Goal: Task Accomplishment & Management: Manage account settings

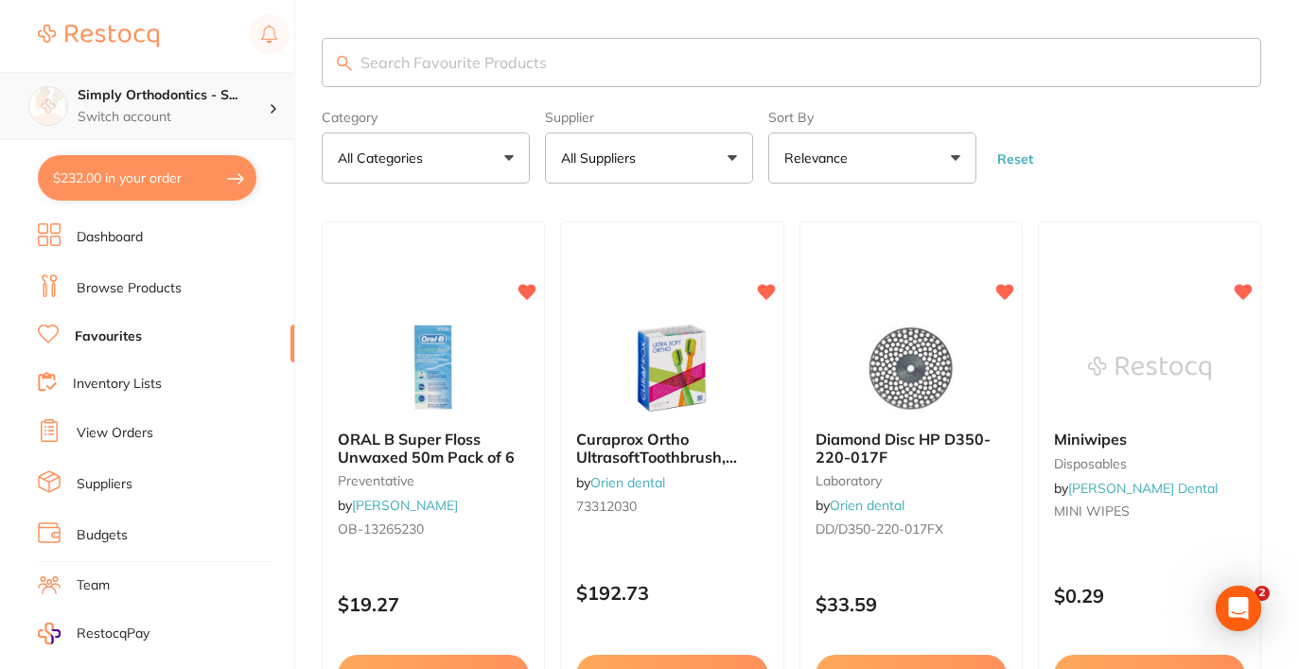
click at [117, 125] on p "Switch account" at bounding box center [173, 117] width 191 height 19
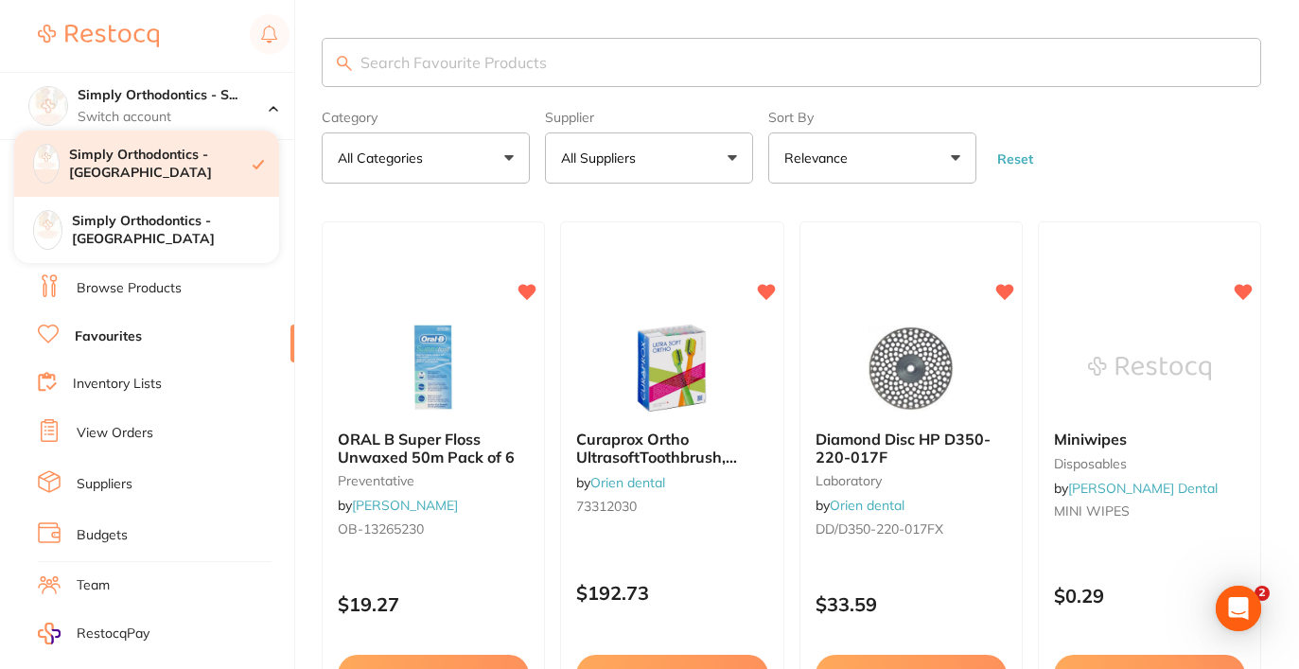
click at [126, 176] on h4 "Simply Orthodontics - [GEOGRAPHIC_DATA]" at bounding box center [161, 164] width 184 height 37
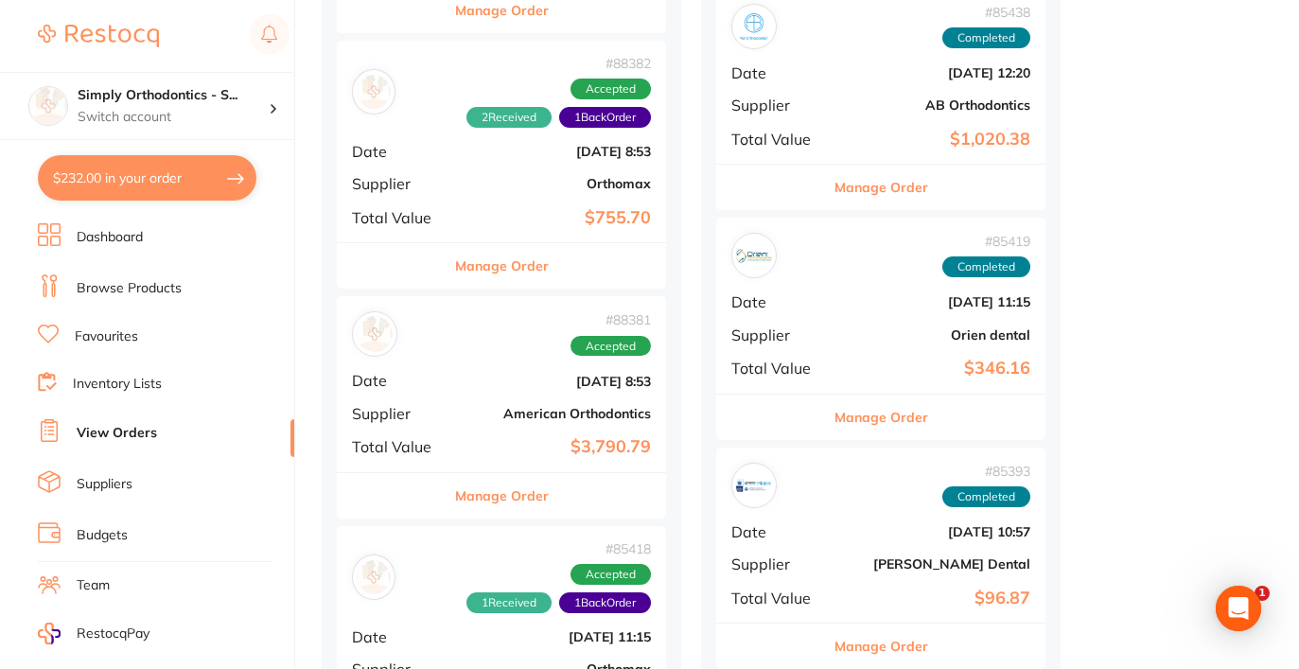
scroll to position [1734, 0]
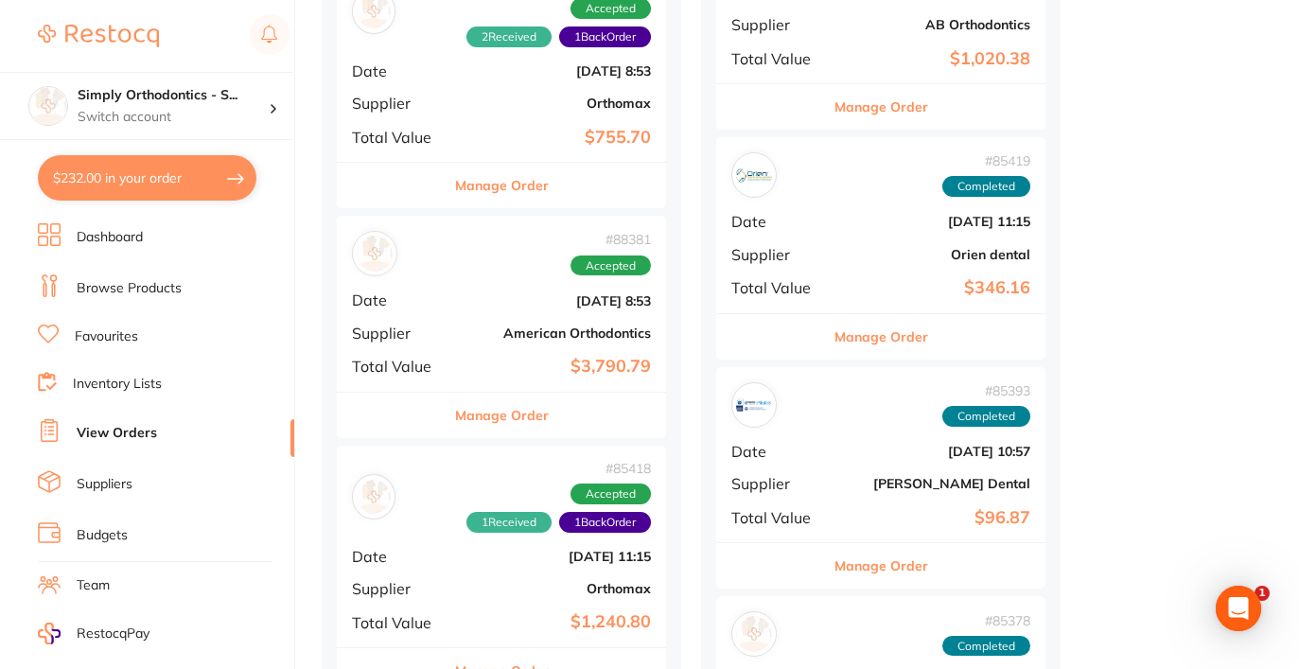
click at [513, 405] on button "Manage Order" at bounding box center [502, 415] width 94 height 45
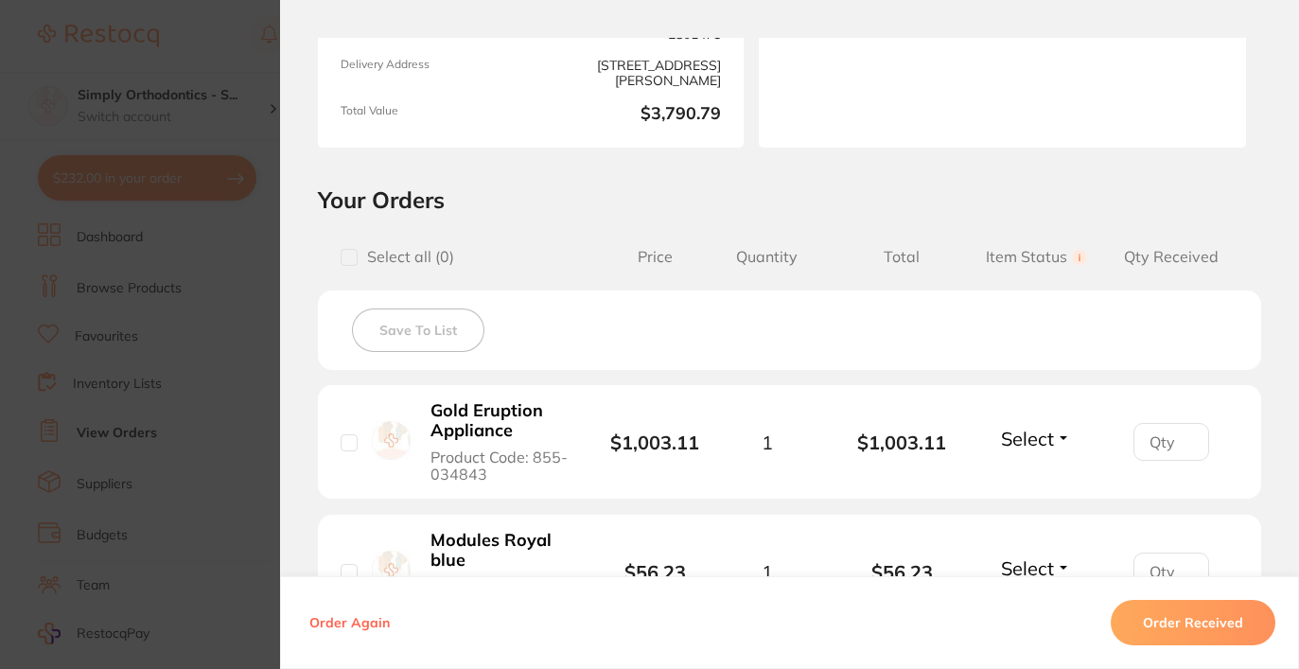
scroll to position [572, 0]
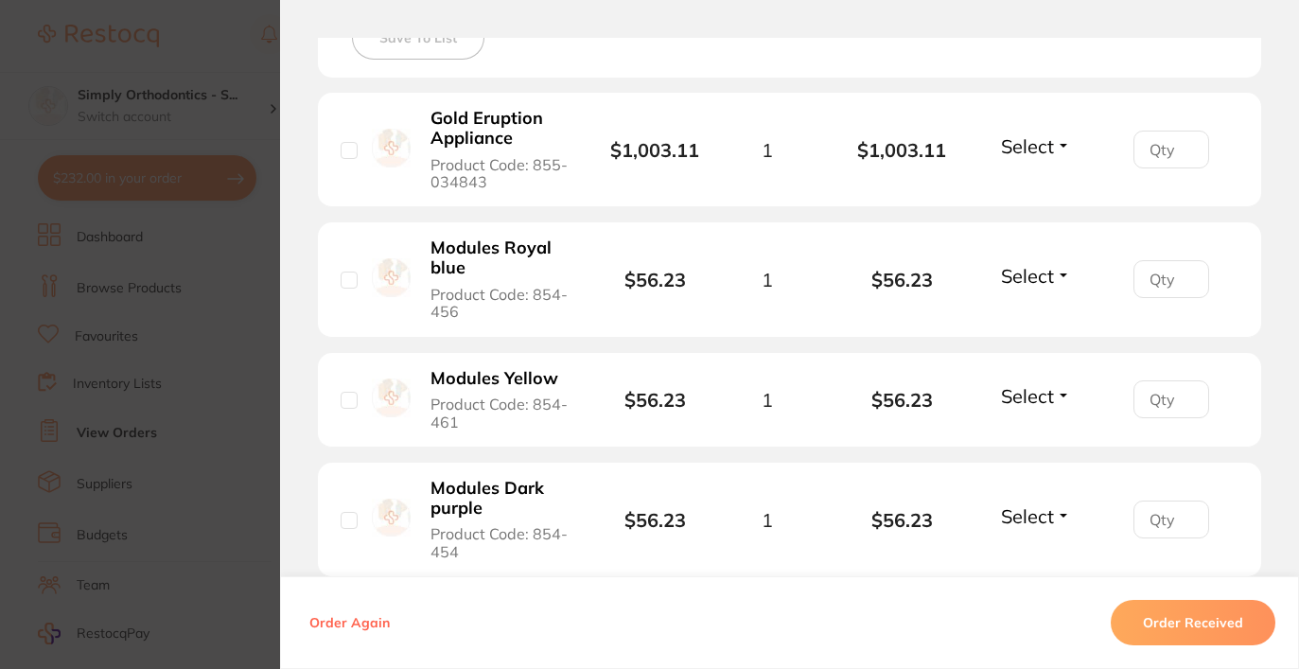
click at [1034, 157] on span "Select" at bounding box center [1027, 146] width 53 height 24
click at [1041, 194] on span "Received" at bounding box center [1037, 187] width 48 height 14
click at [1040, 279] on span "Select" at bounding box center [1027, 276] width 53 height 24
click at [1038, 353] on span "Back Order" at bounding box center [1037, 346] width 58 height 14
click at [1034, 285] on span "Back Order" at bounding box center [1027, 276] width 97 height 24
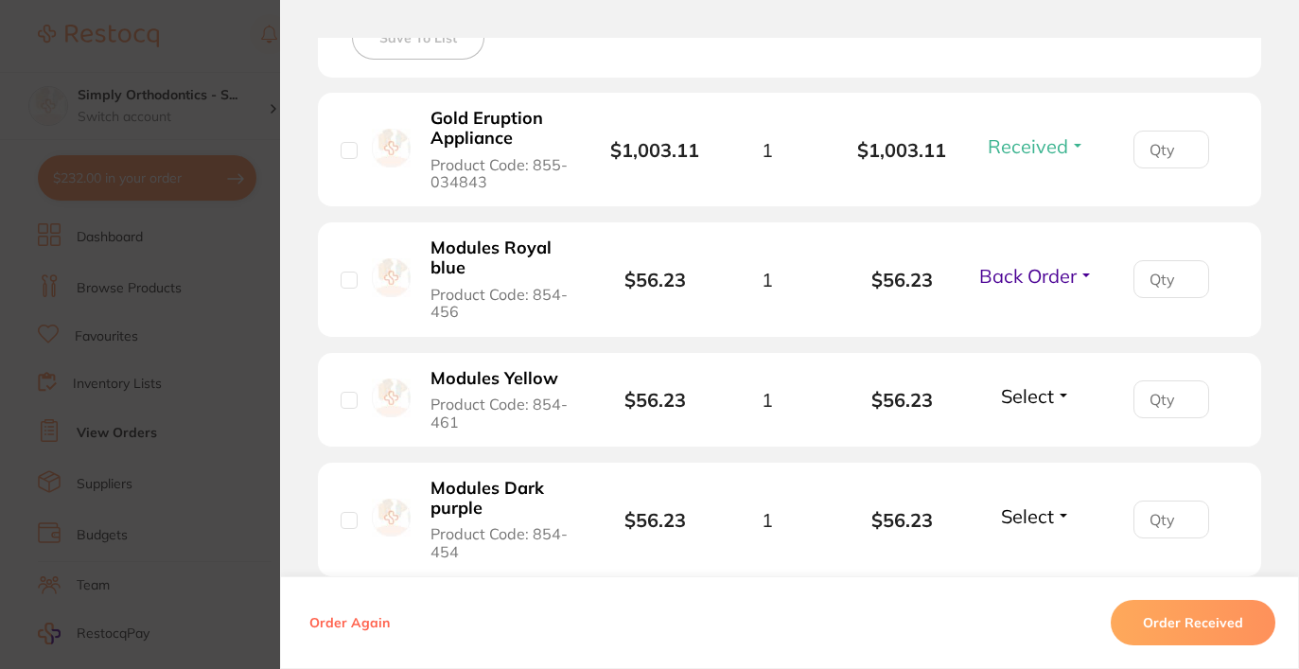
click at [1033, 280] on span "Back Order" at bounding box center [1027, 276] width 97 height 24
click at [1031, 318] on span "Received" at bounding box center [1037, 316] width 48 height 14
click at [1009, 286] on span "Received" at bounding box center [1028, 276] width 80 height 24
click at [1036, 360] on button "Back Order" at bounding box center [1037, 346] width 58 height 28
click at [221, 274] on section "Order ID: Restocq- 88381 Order Information 1 Received 1 Back Order Accepted Ord…" at bounding box center [649, 334] width 1299 height 669
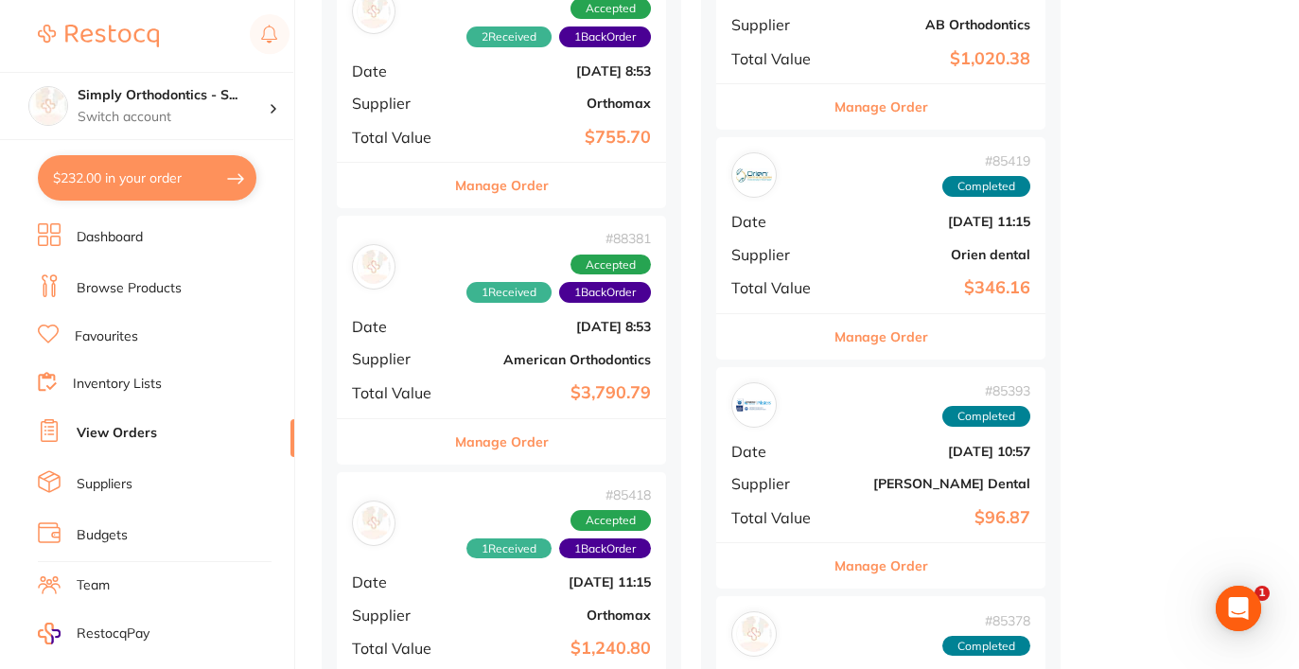
click at [525, 432] on button "Manage Order" at bounding box center [502, 441] width 94 height 45
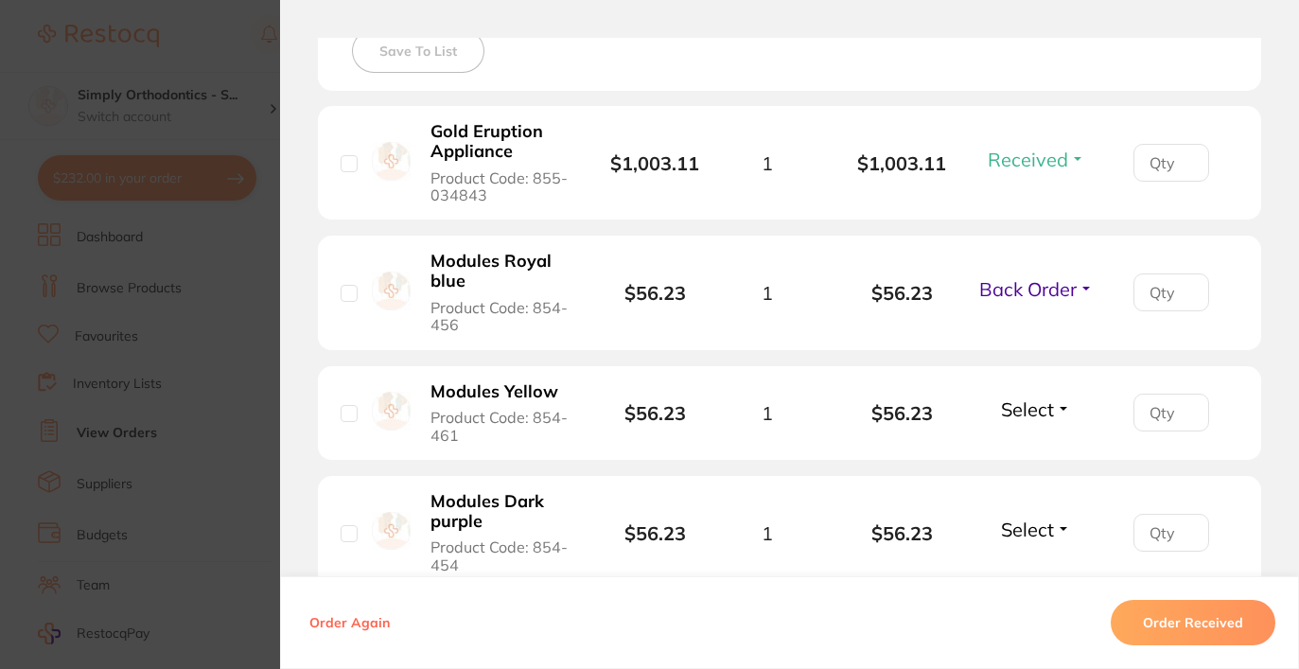
scroll to position [498, 0]
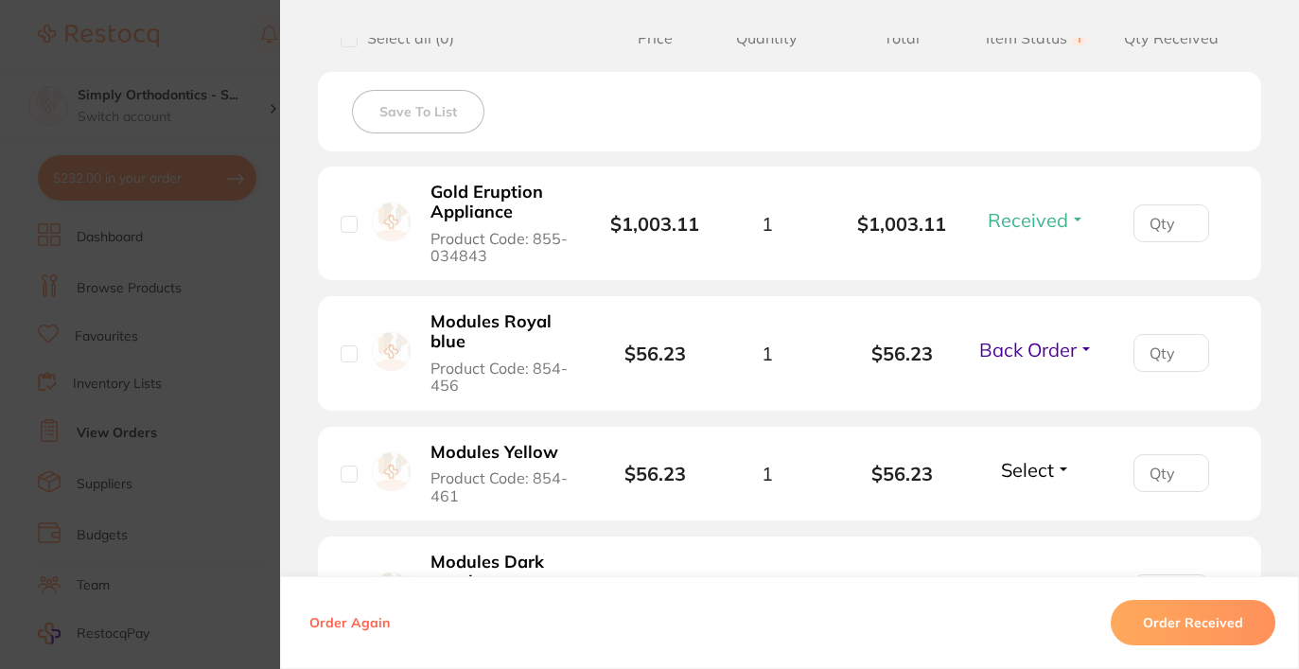
click at [1008, 362] on span "Back Order" at bounding box center [1027, 350] width 97 height 24
click at [1017, 405] on button "Received" at bounding box center [1037, 391] width 48 height 29
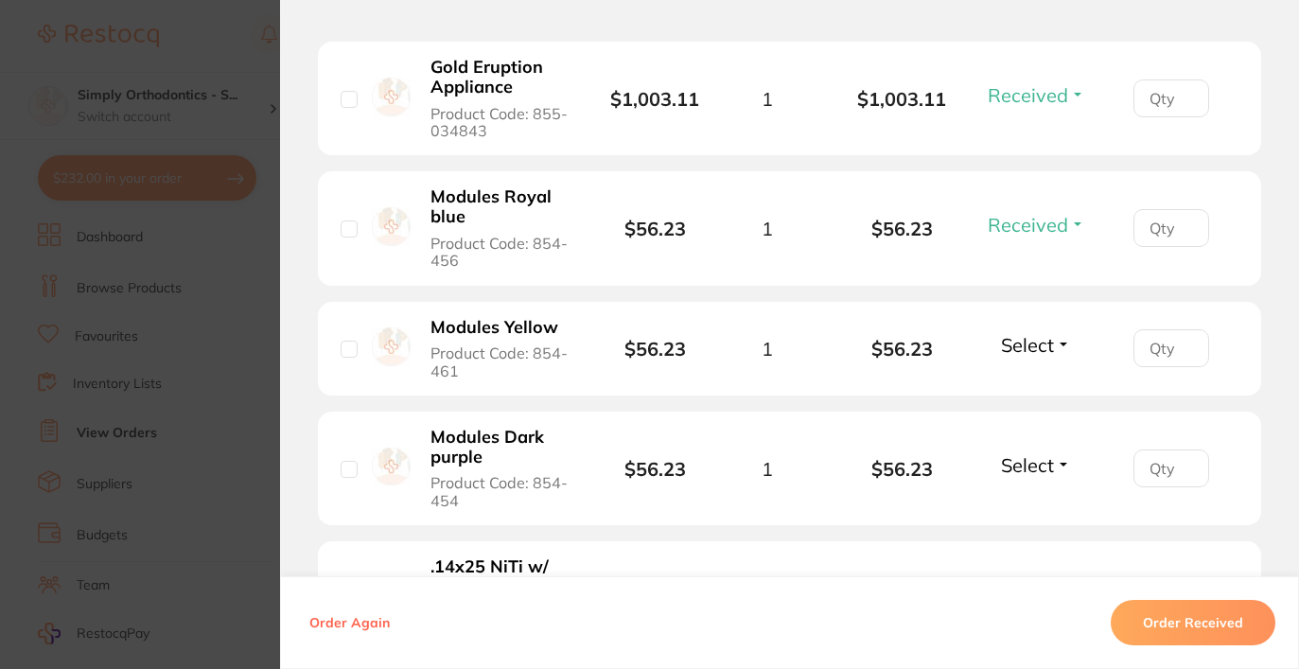
scroll to position [625, 0]
click at [1043, 350] on span "Select" at bounding box center [1027, 343] width 53 height 24
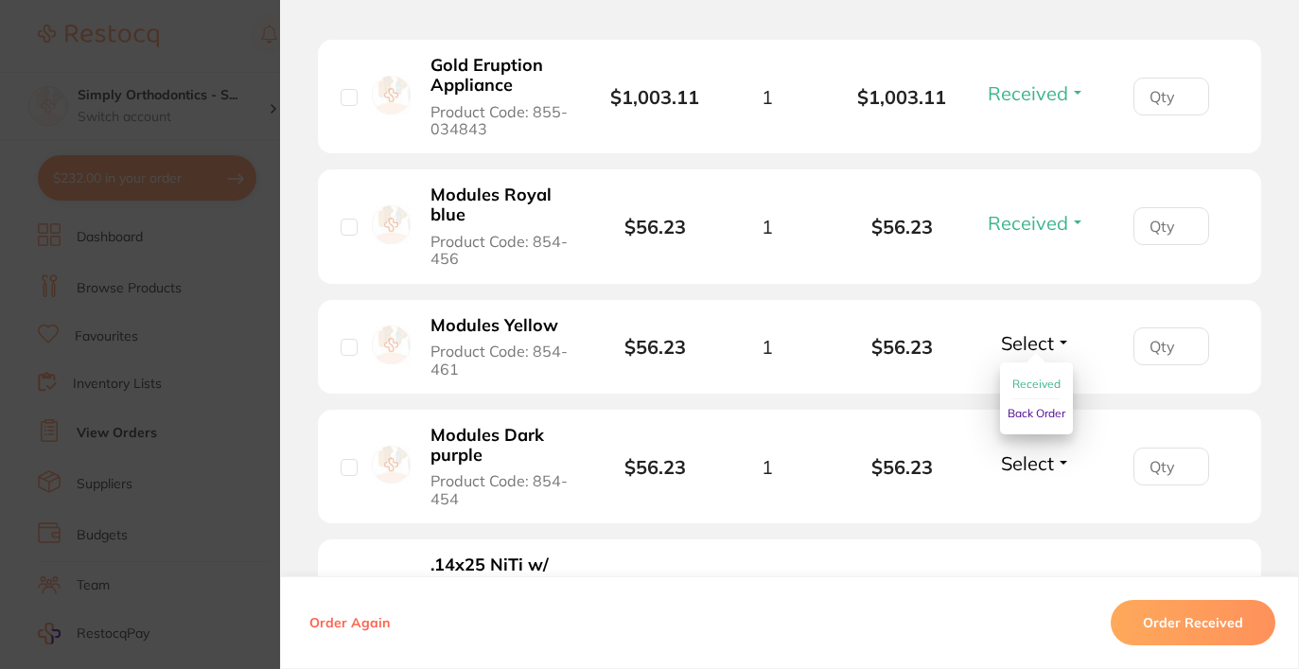
click at [1029, 387] on span "Received" at bounding box center [1037, 384] width 48 height 14
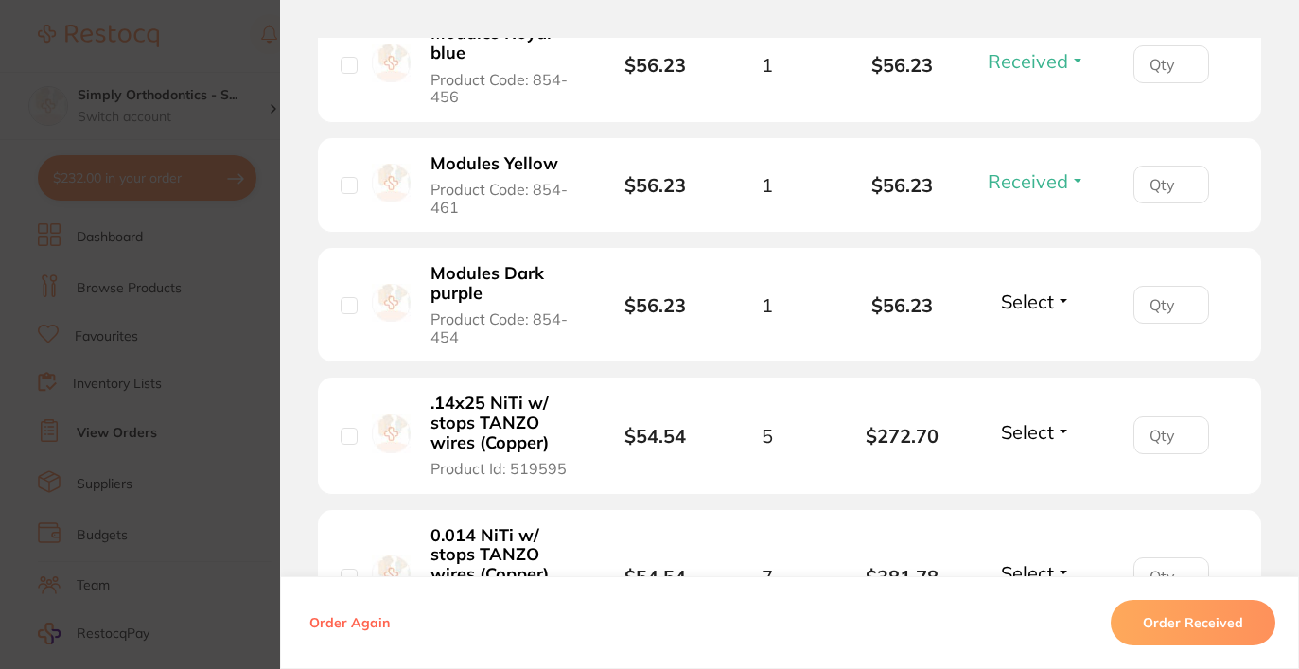
scroll to position [805, 0]
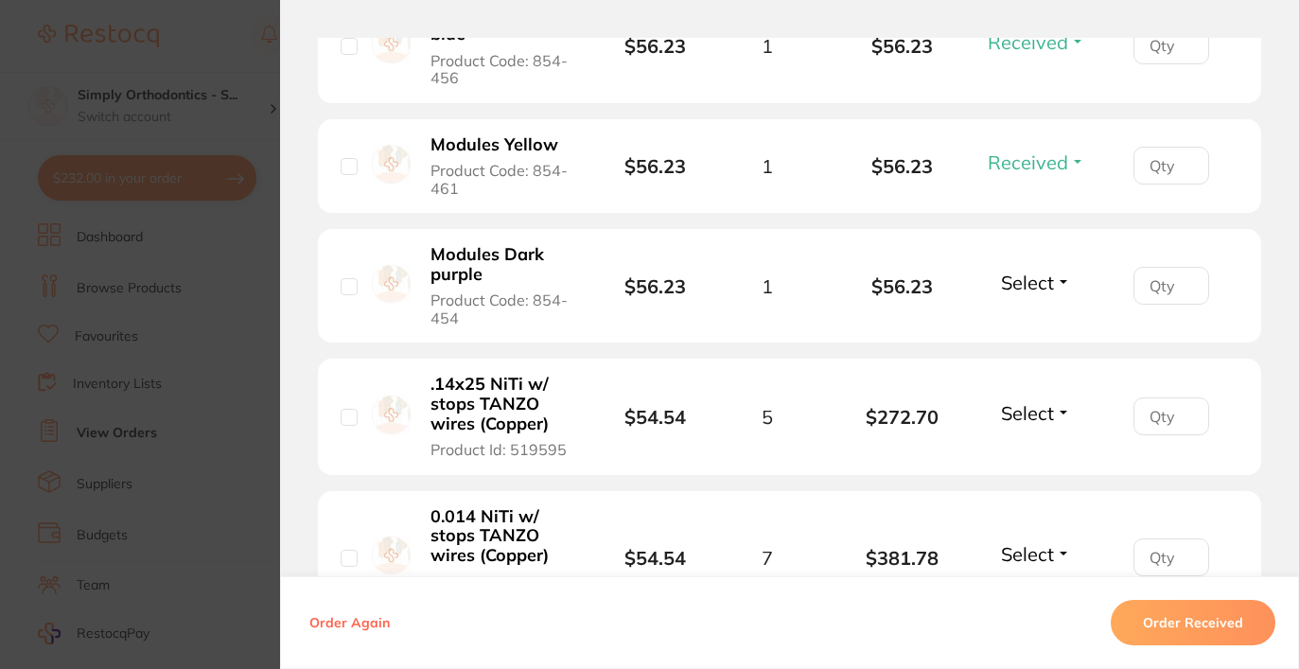
click at [1035, 294] on span "Select" at bounding box center [1027, 283] width 53 height 24
click at [1032, 325] on span "Received" at bounding box center [1037, 323] width 48 height 14
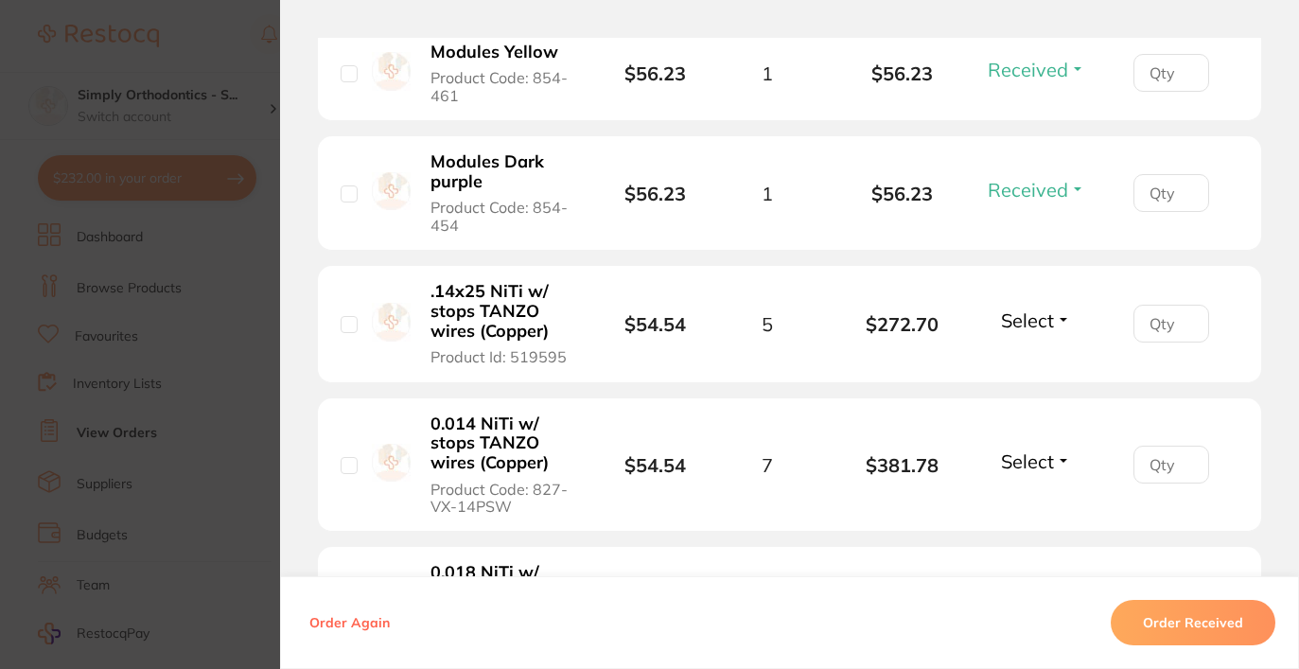
scroll to position [889, 0]
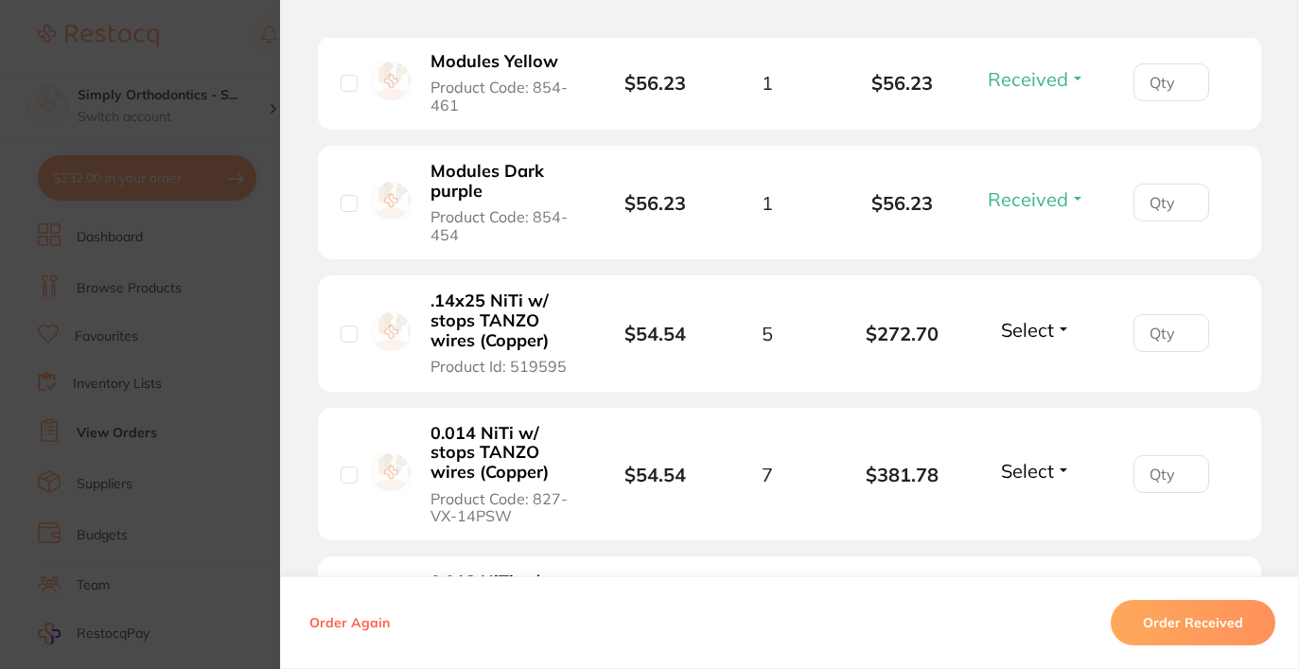
click at [1021, 340] on span "Select" at bounding box center [1027, 330] width 53 height 24
click at [1026, 378] on span "Received" at bounding box center [1037, 370] width 48 height 14
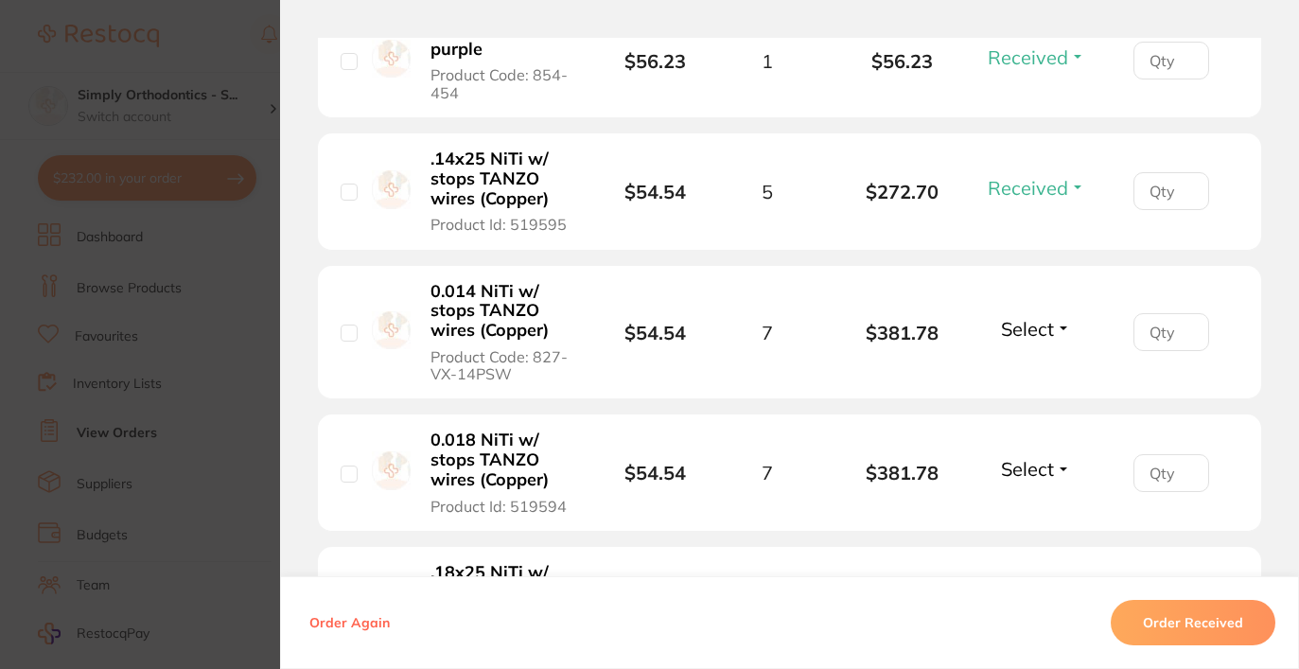
scroll to position [1070, 0]
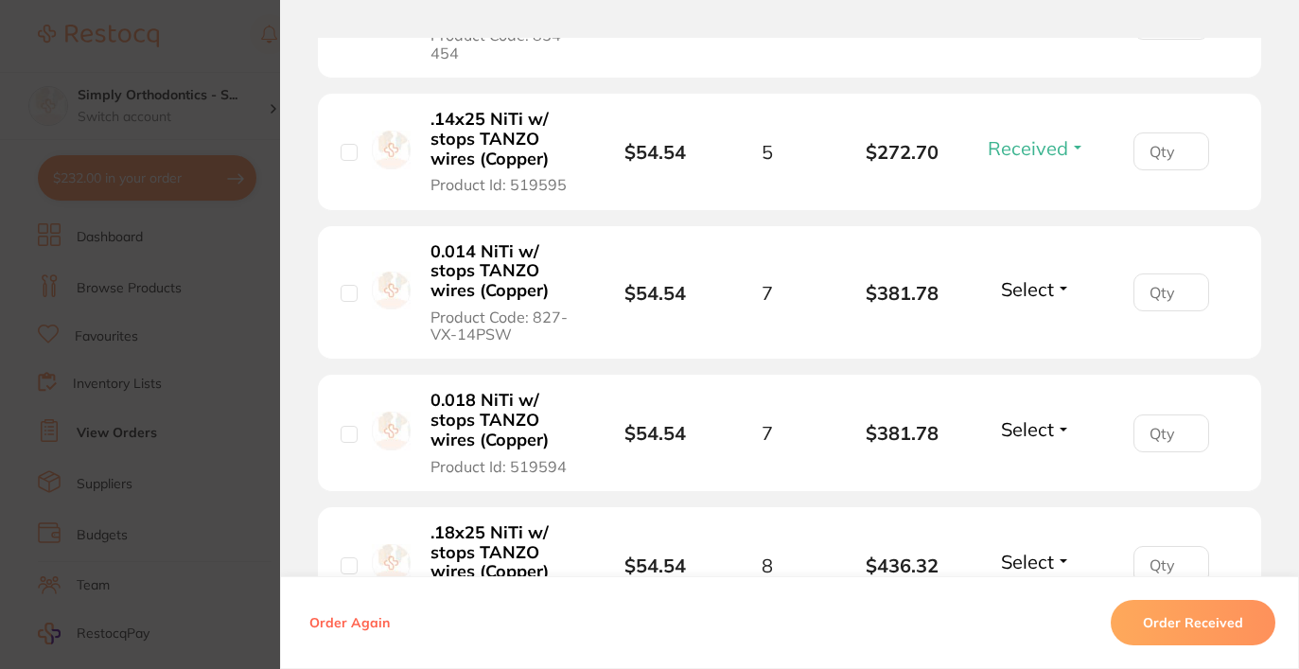
click at [1046, 301] on span "Select" at bounding box center [1027, 289] width 53 height 24
click at [1032, 335] on span "Received" at bounding box center [1037, 330] width 48 height 14
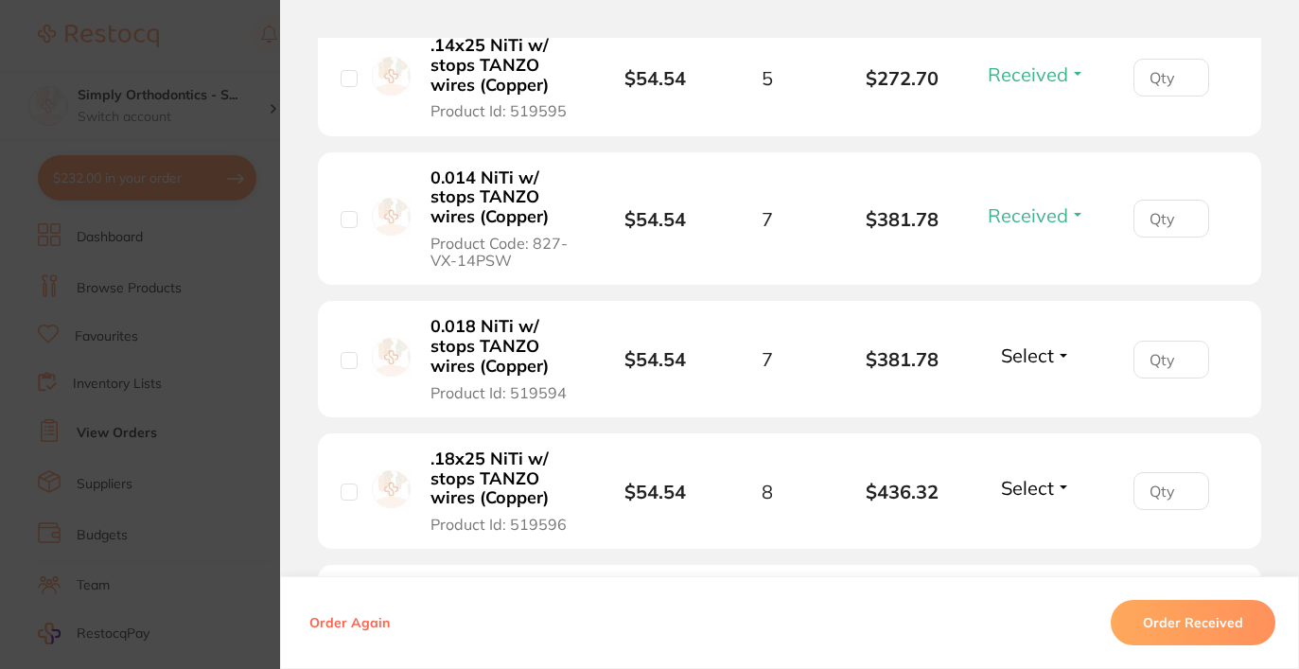
scroll to position [1146, 0]
click at [1026, 356] on span "Select" at bounding box center [1027, 354] width 53 height 24
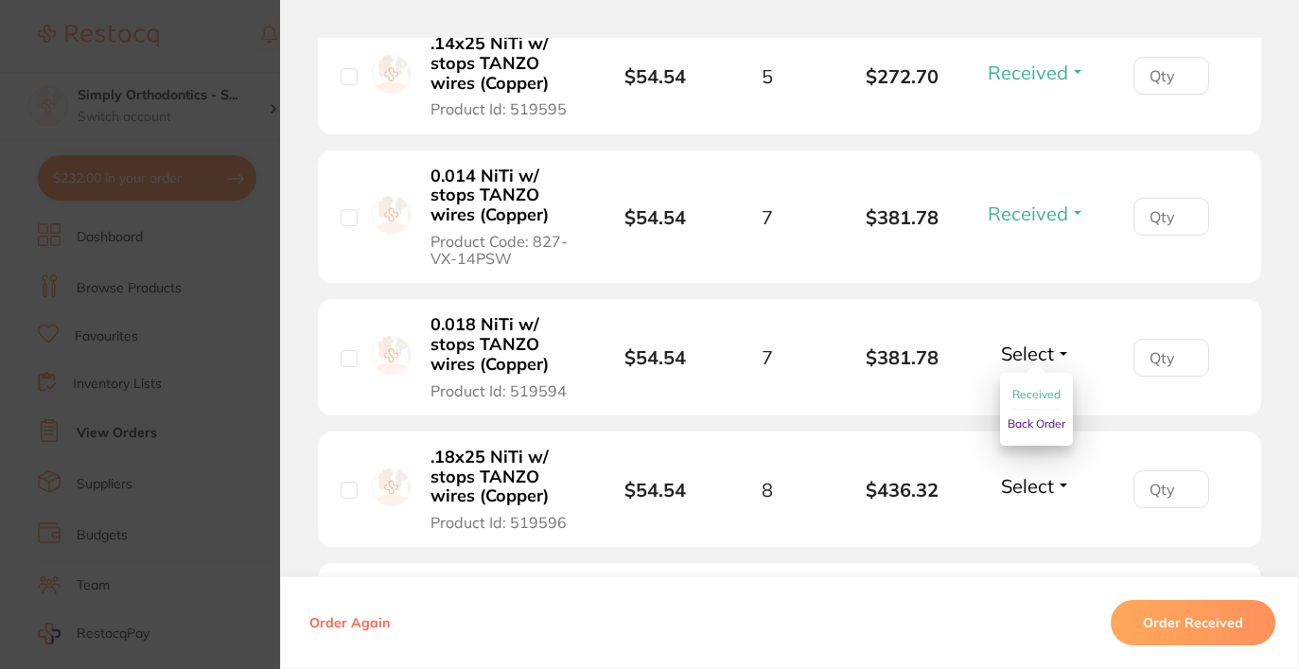
click at [1020, 401] on span "Received" at bounding box center [1037, 394] width 48 height 14
click at [1031, 489] on span "Select" at bounding box center [1027, 486] width 53 height 24
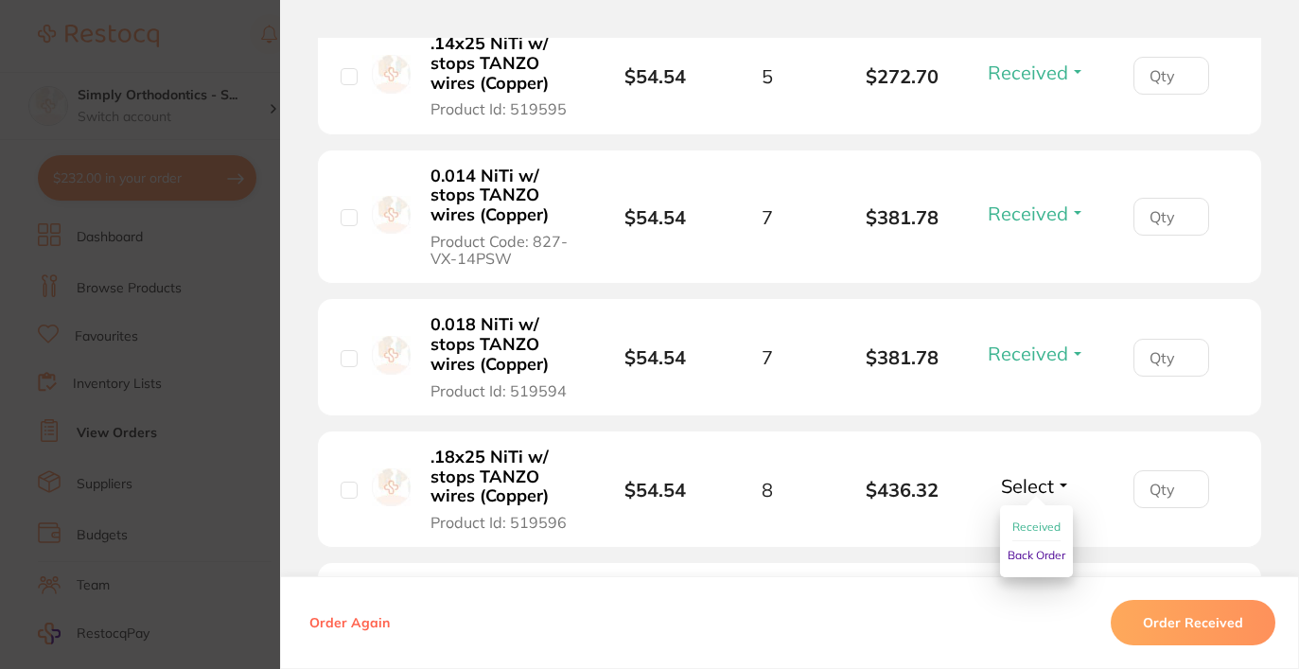
click at [1029, 529] on span "Received" at bounding box center [1037, 527] width 48 height 14
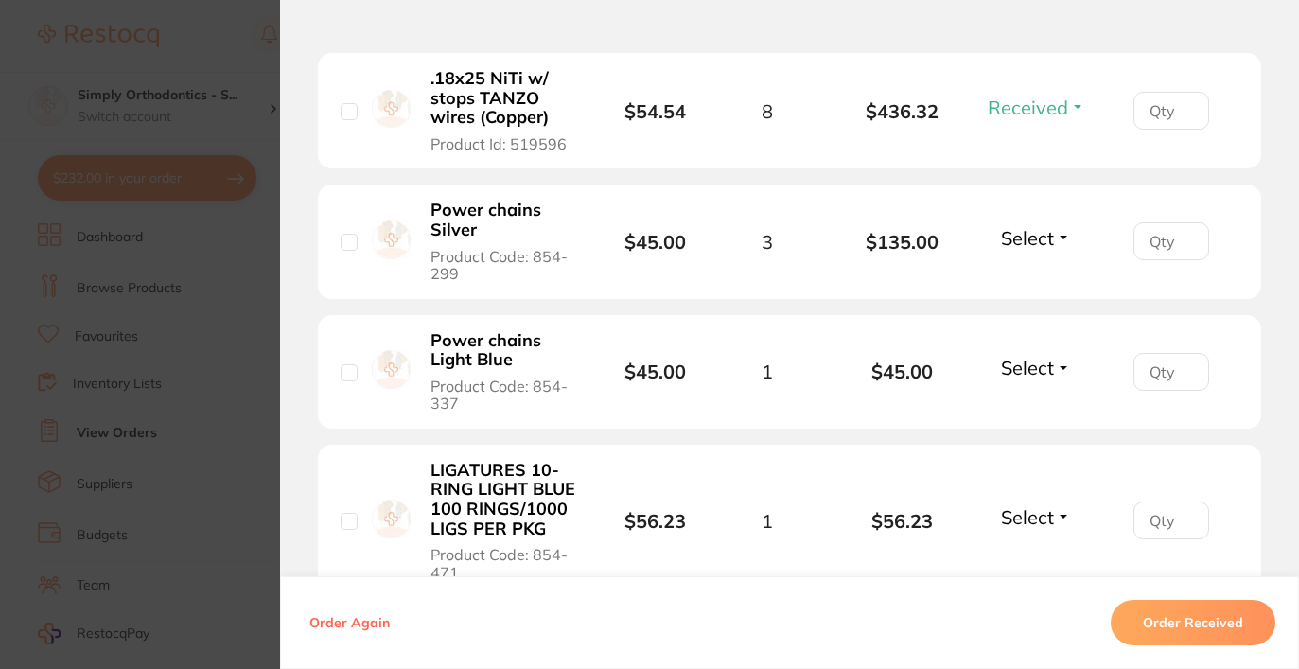
scroll to position [1524, 0]
click at [1027, 248] on span "Select" at bounding box center [1027, 239] width 53 height 24
click at [1017, 285] on span "Received" at bounding box center [1037, 280] width 48 height 14
click at [1019, 380] on span "Select" at bounding box center [1027, 369] width 53 height 24
click at [1027, 419] on li "Power chains Light Blue Product Code: 854-337 $45.00 1 $45.00 Select Received B…" at bounding box center [790, 373] width 944 height 115
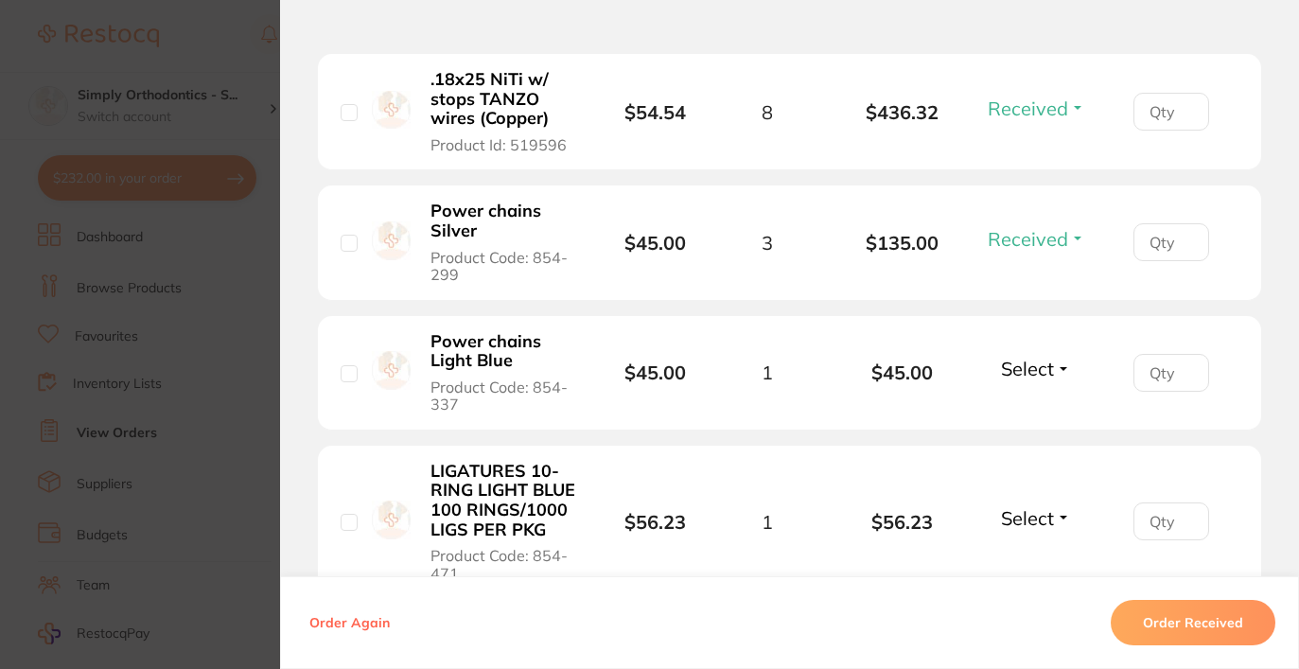
click at [1039, 373] on span "Select" at bounding box center [1027, 369] width 53 height 24
click at [1017, 416] on span "Received" at bounding box center [1037, 409] width 48 height 14
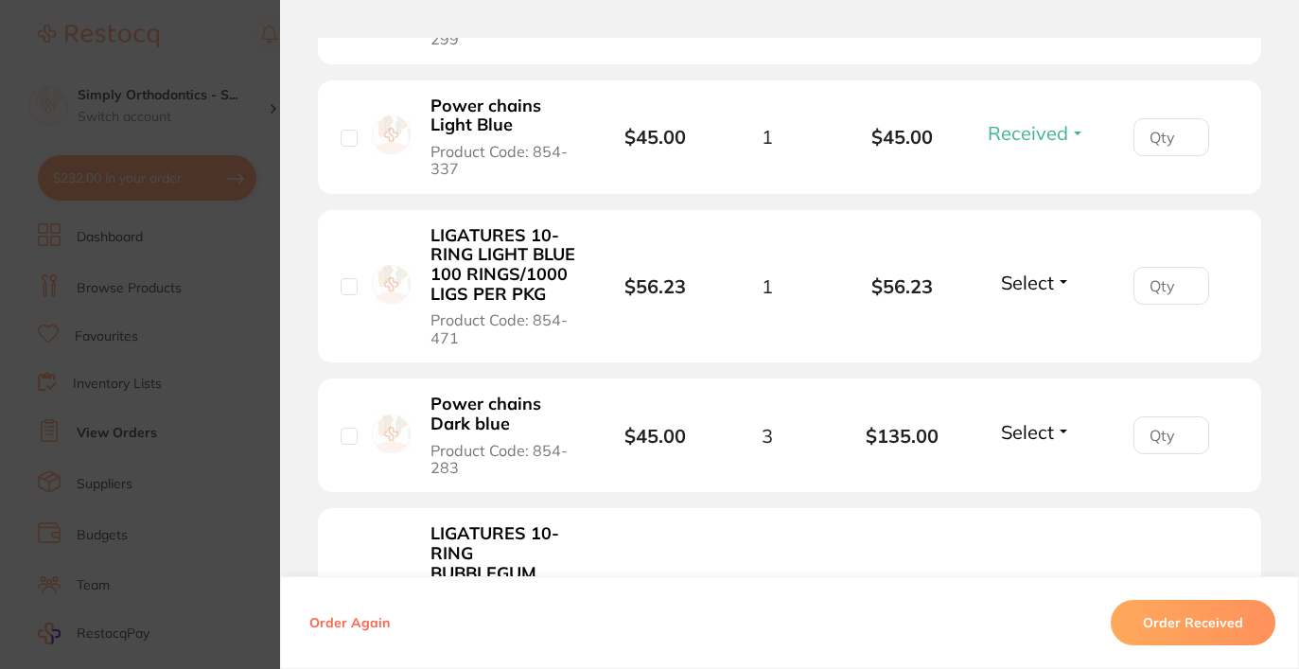
scroll to position [1760, 0]
click at [1022, 293] on span "Select" at bounding box center [1027, 282] width 53 height 24
click at [1031, 329] on span "Received" at bounding box center [1037, 322] width 48 height 14
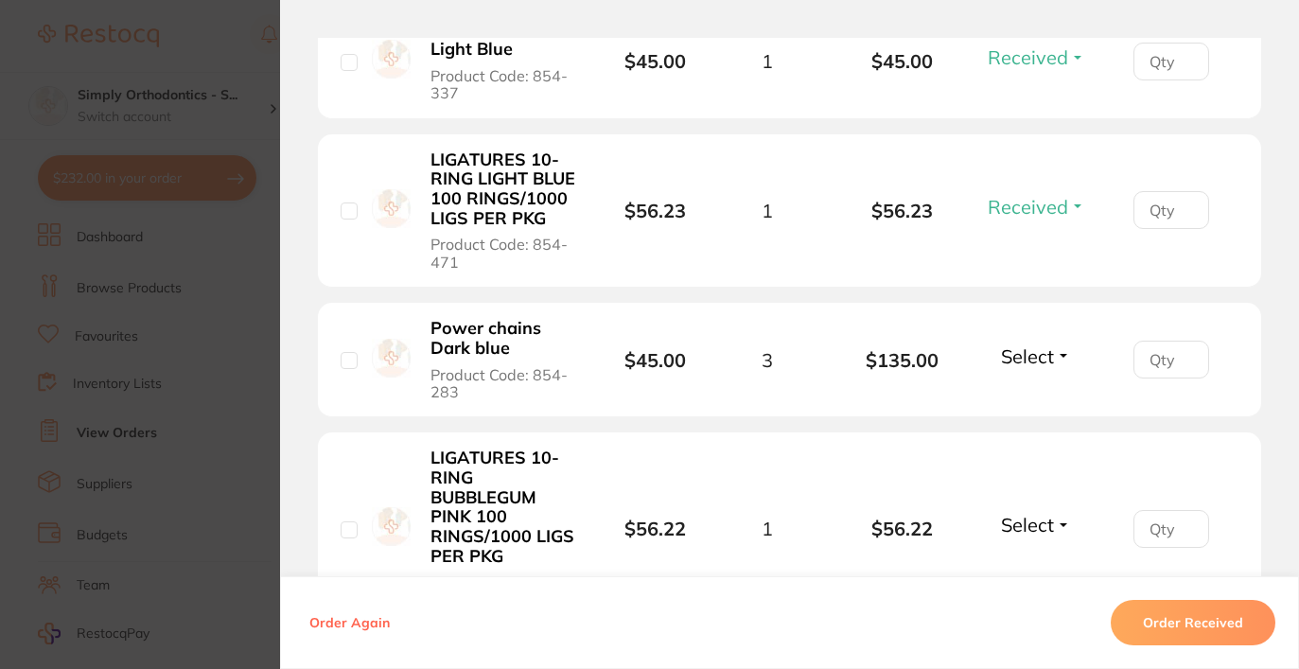
scroll to position [1841, 0]
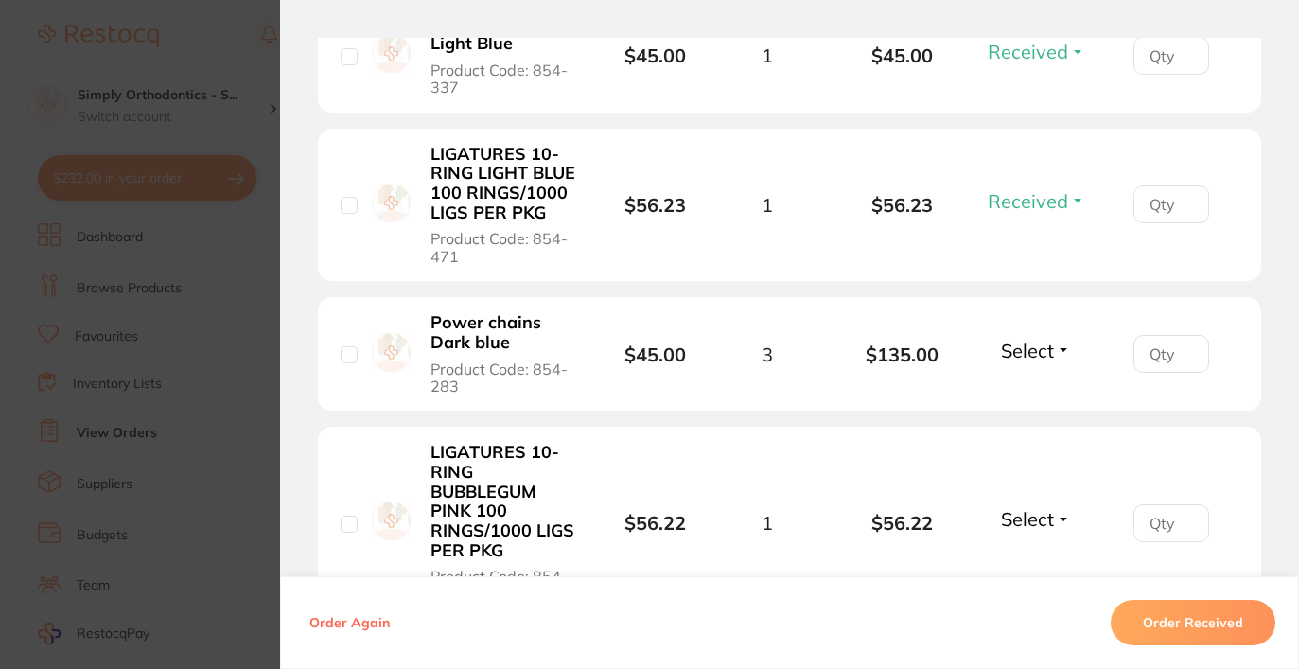
click at [1025, 362] on span "Select" at bounding box center [1027, 351] width 53 height 24
click at [1027, 398] on span "Received" at bounding box center [1037, 391] width 48 height 14
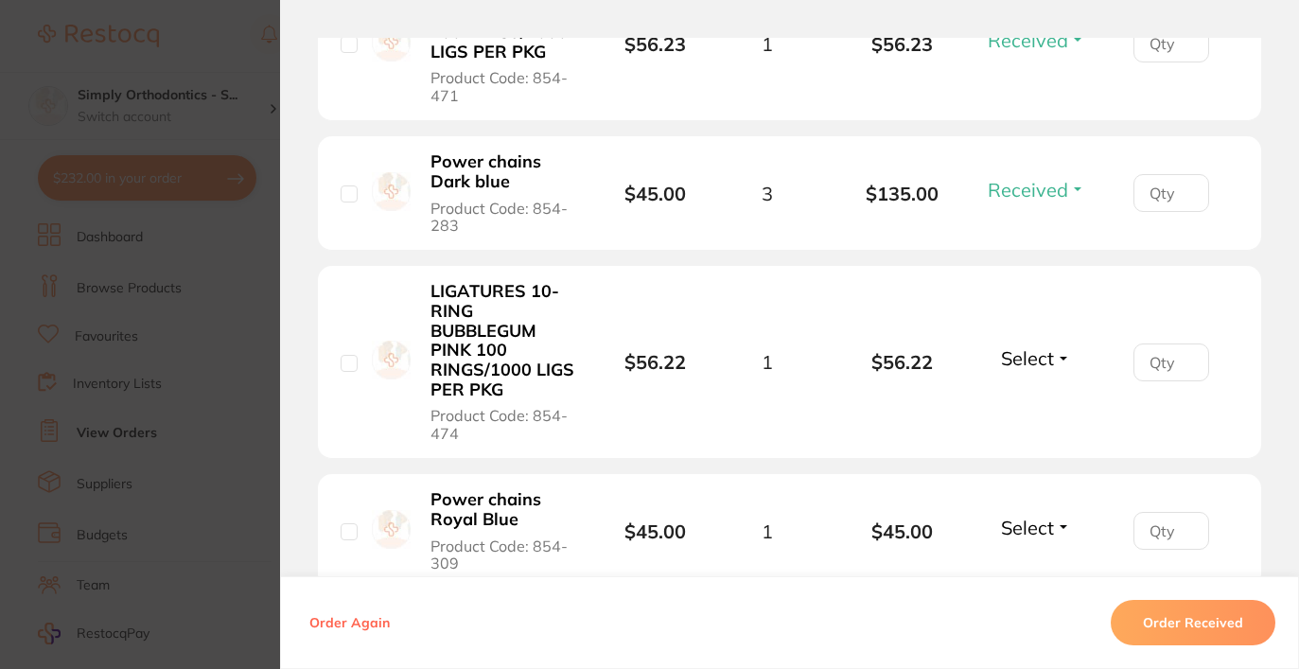
scroll to position [2036, 0]
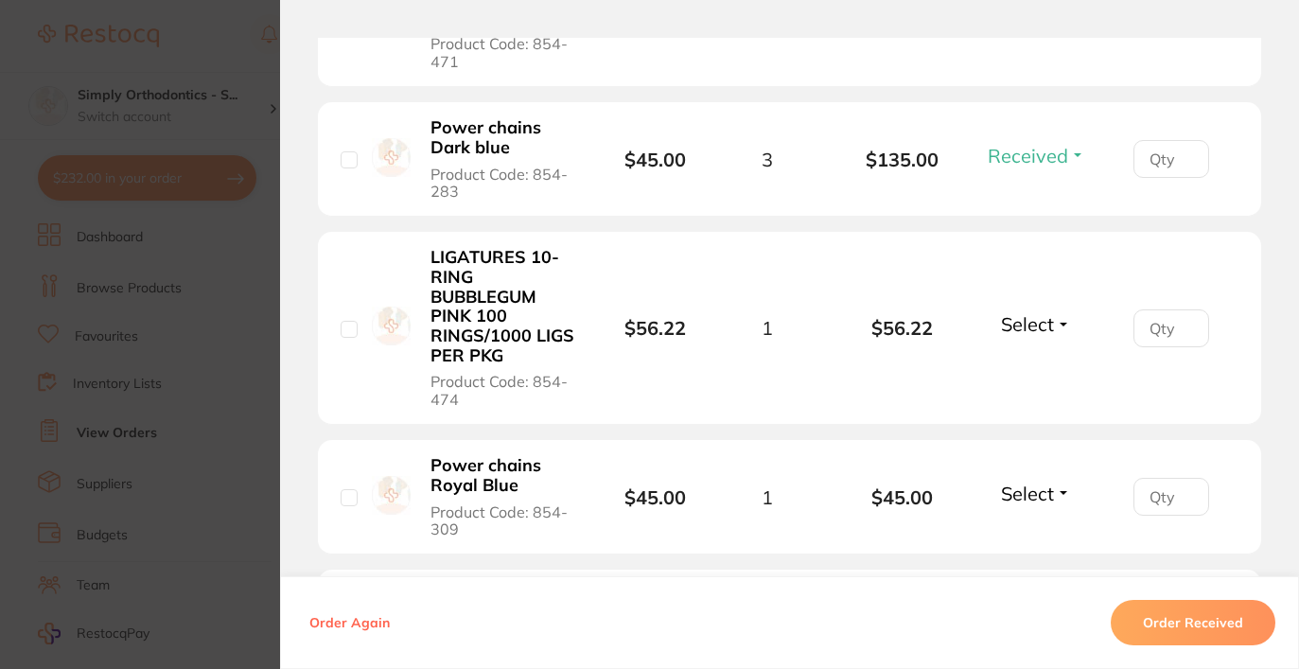
click at [1040, 344] on div "Select Received Back Order" at bounding box center [1036, 327] width 81 height 31
click at [1050, 336] on button "Select" at bounding box center [1036, 324] width 81 height 24
click at [1032, 372] on span "Received" at bounding box center [1037, 365] width 48 height 14
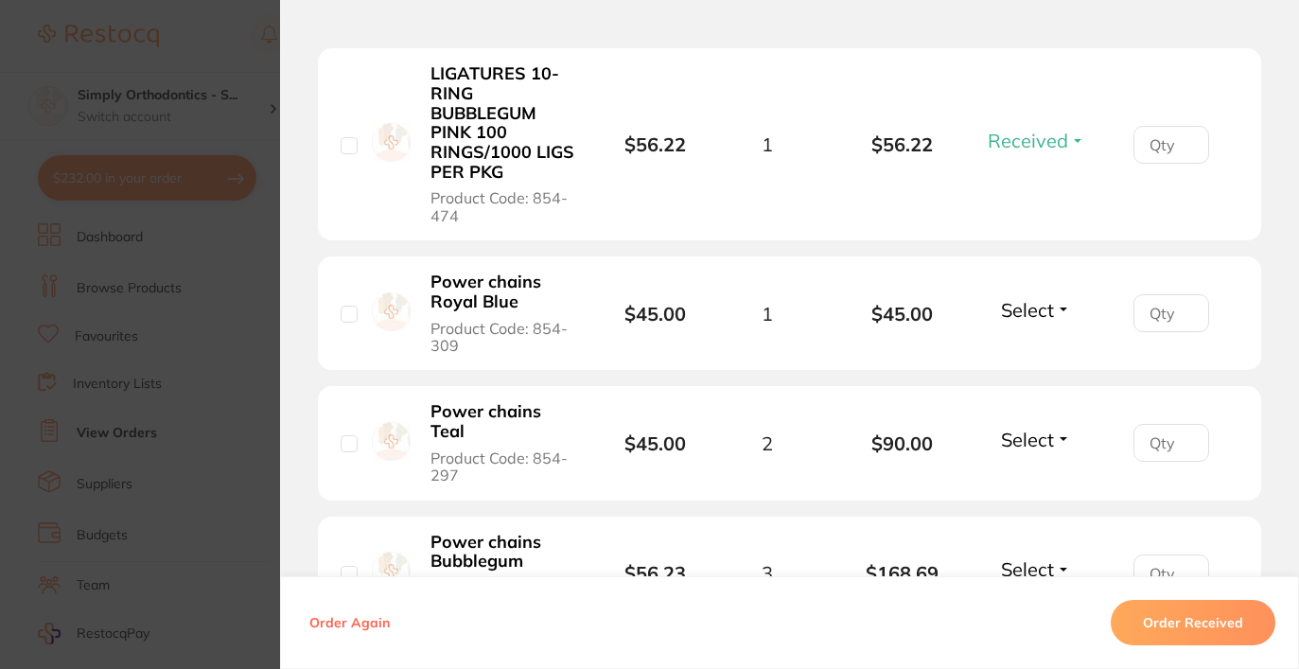
scroll to position [2221, 0]
click at [1042, 320] on span "Select" at bounding box center [1027, 308] width 53 height 24
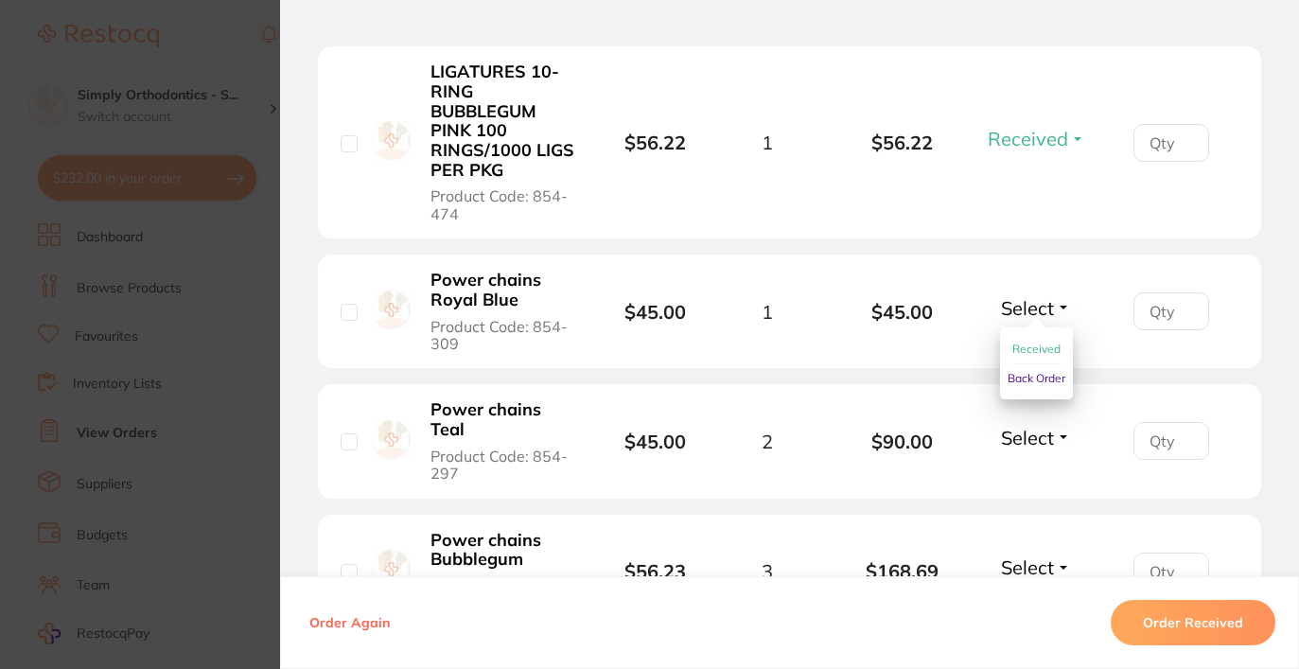
click at [1047, 356] on span "Received" at bounding box center [1037, 349] width 48 height 14
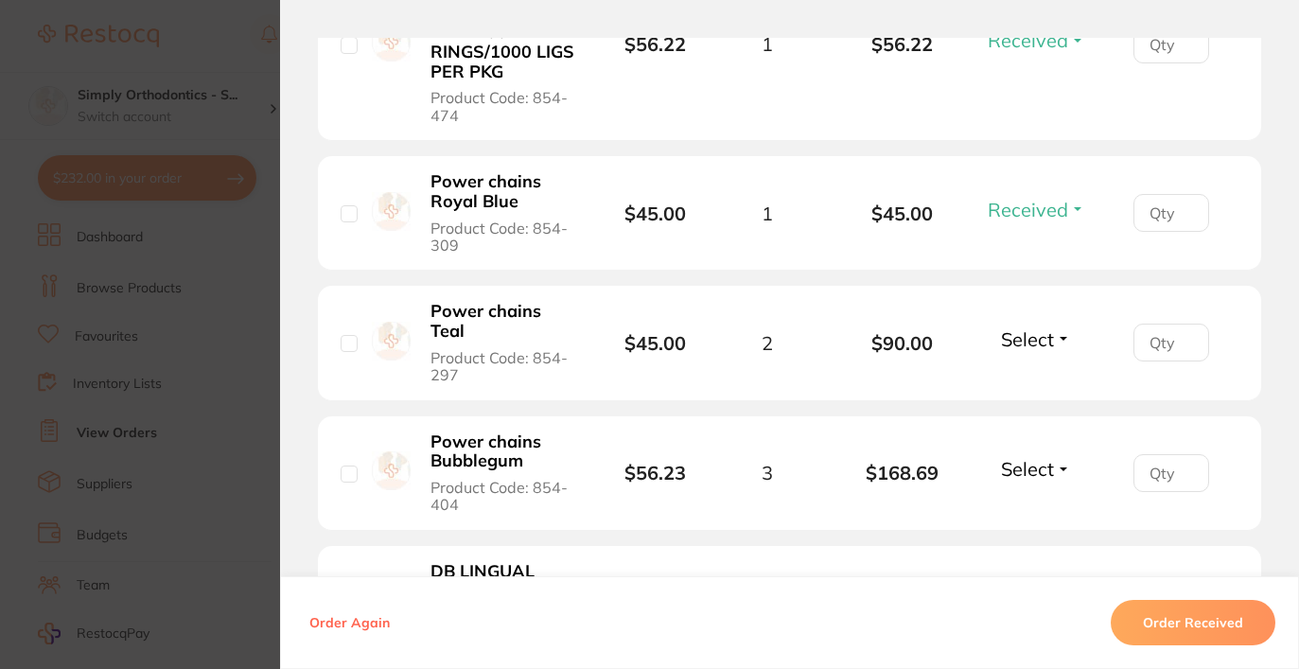
scroll to position [2321, 0]
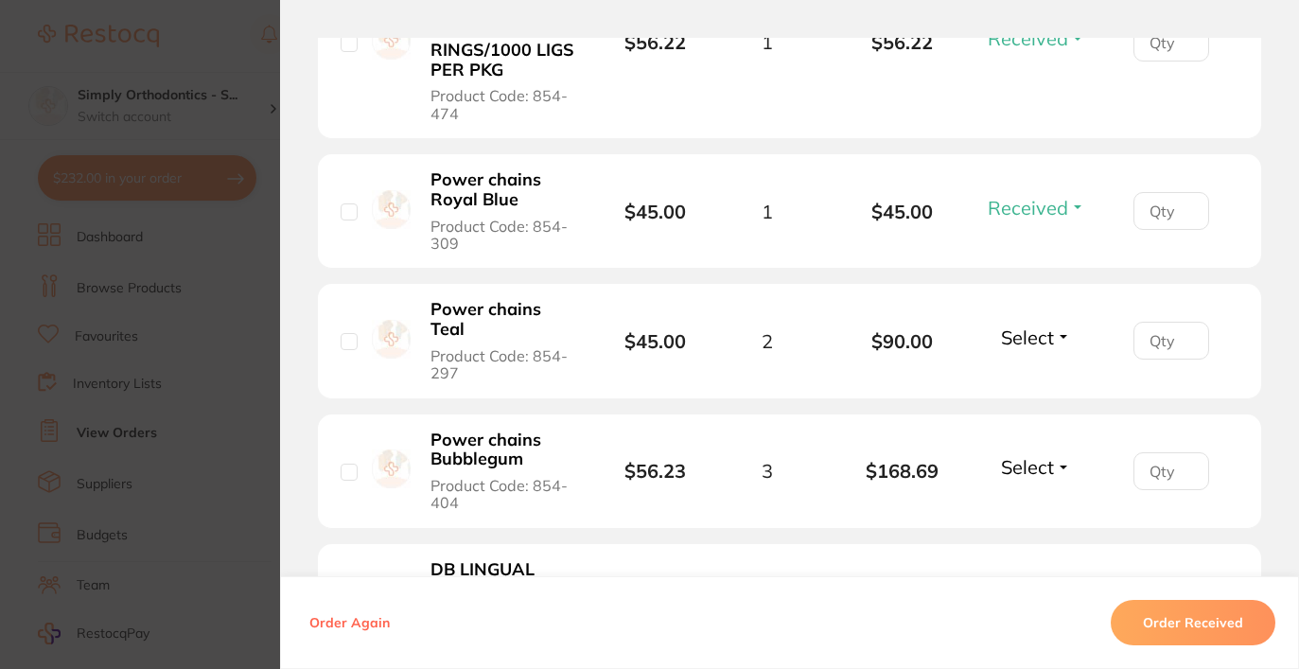
click at [1024, 349] on span "Select" at bounding box center [1027, 338] width 53 height 24
click at [1036, 385] on span "Received" at bounding box center [1037, 378] width 48 height 14
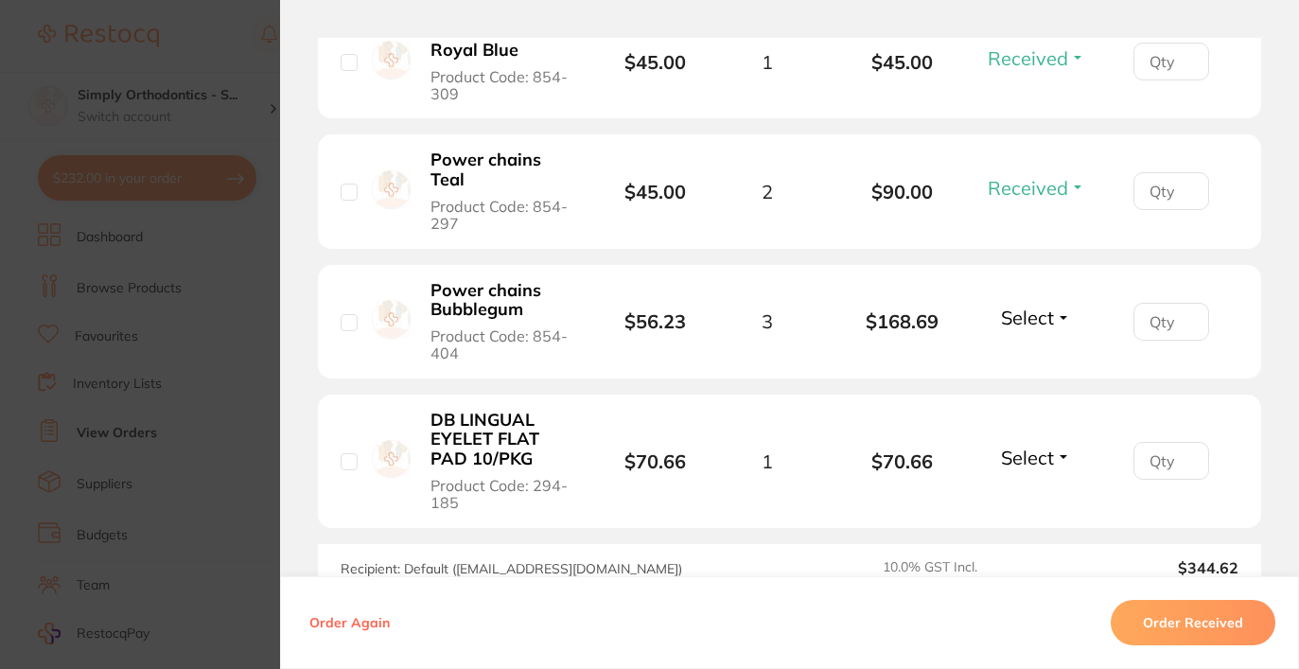
scroll to position [2500, 0]
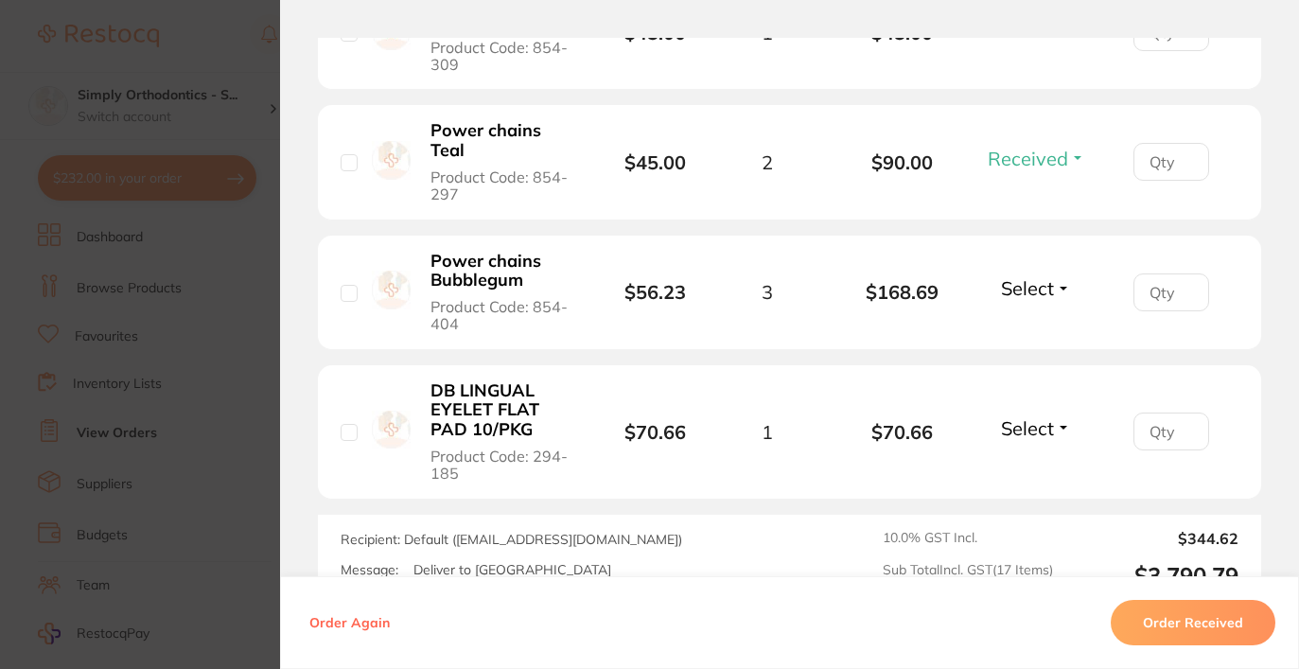
click at [1049, 300] on span "Select" at bounding box center [1027, 288] width 53 height 24
click at [1047, 336] on span "Received" at bounding box center [1037, 329] width 48 height 14
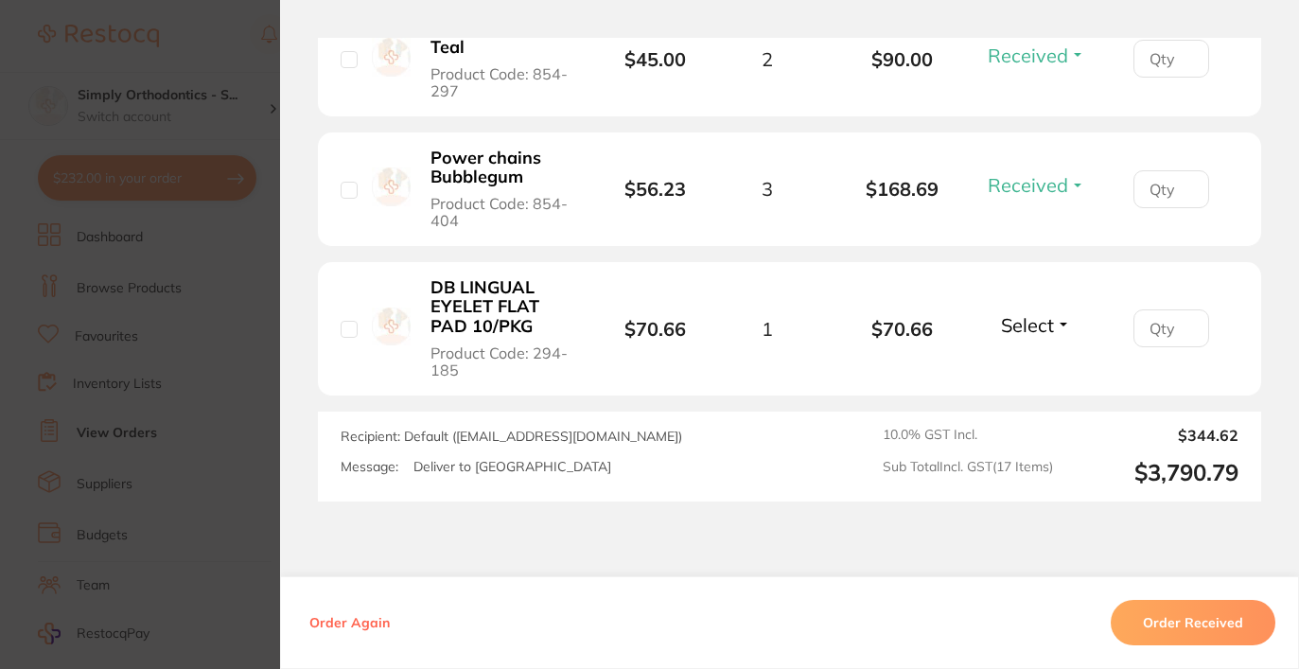
scroll to position [2604, 0]
click at [1023, 336] on span "Select" at bounding box center [1027, 324] width 53 height 24
click at [1025, 372] on span "Received" at bounding box center [1037, 365] width 48 height 14
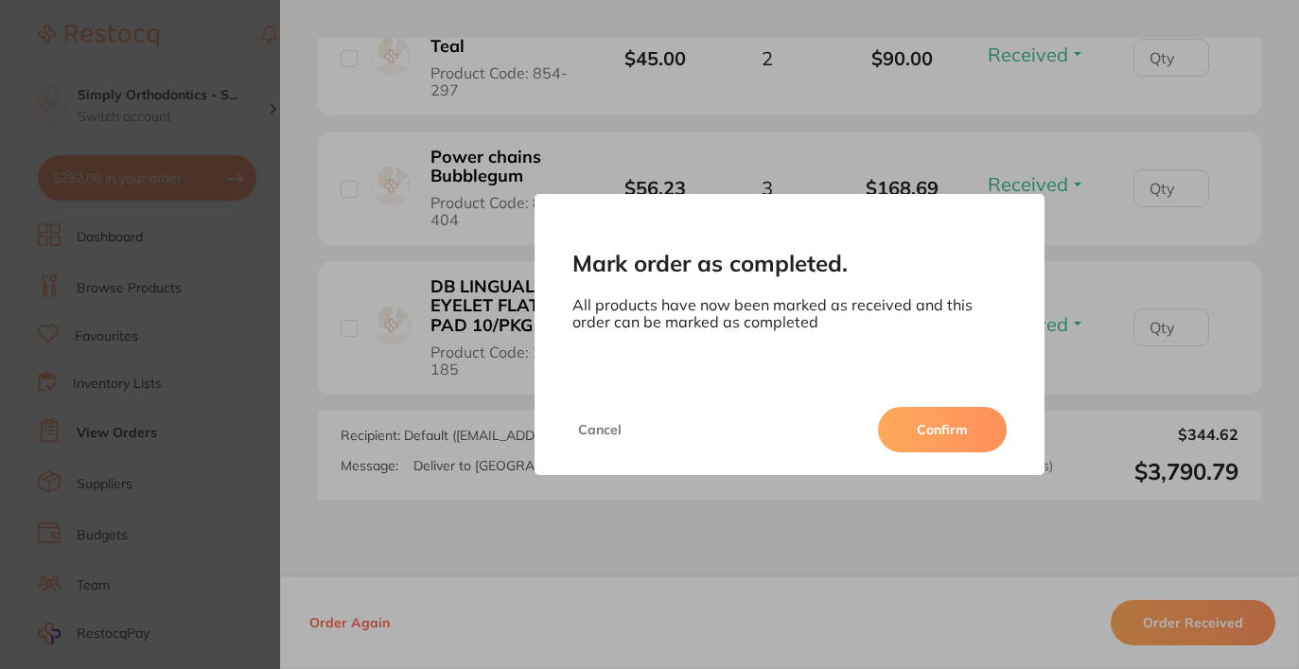
click at [963, 428] on button "Confirm" at bounding box center [942, 429] width 129 height 45
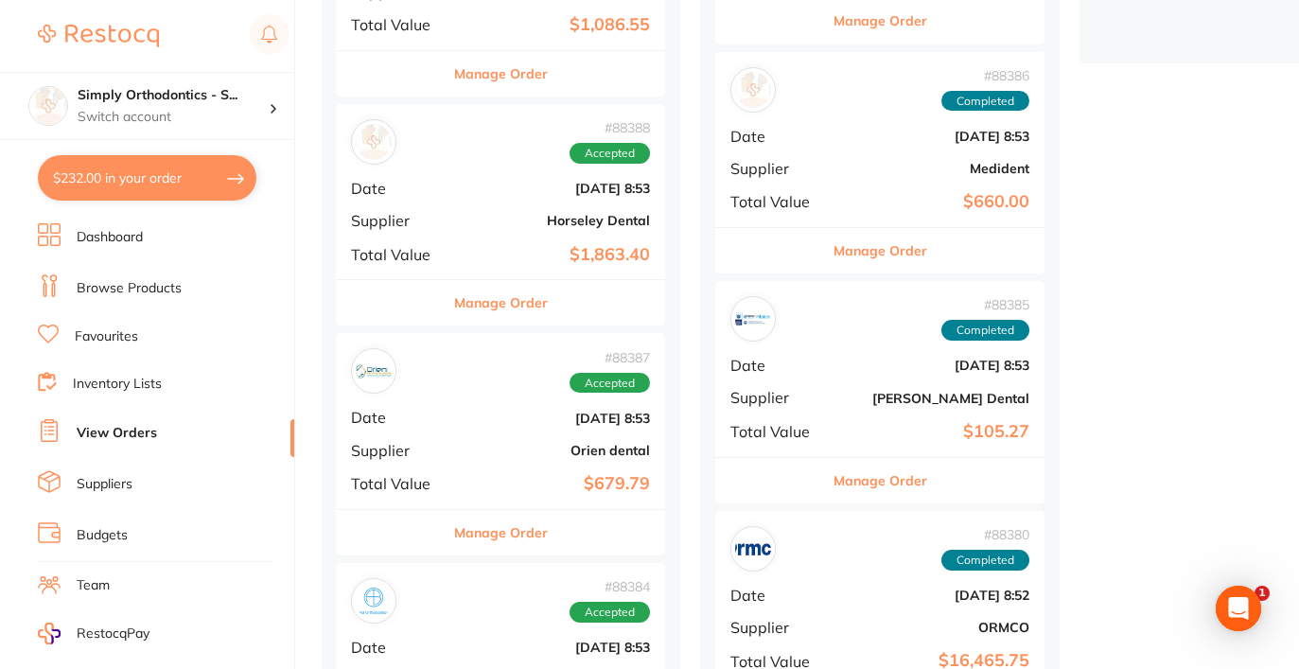
scroll to position [672, 0]
click at [504, 520] on button "Manage Order" at bounding box center [501, 532] width 94 height 45
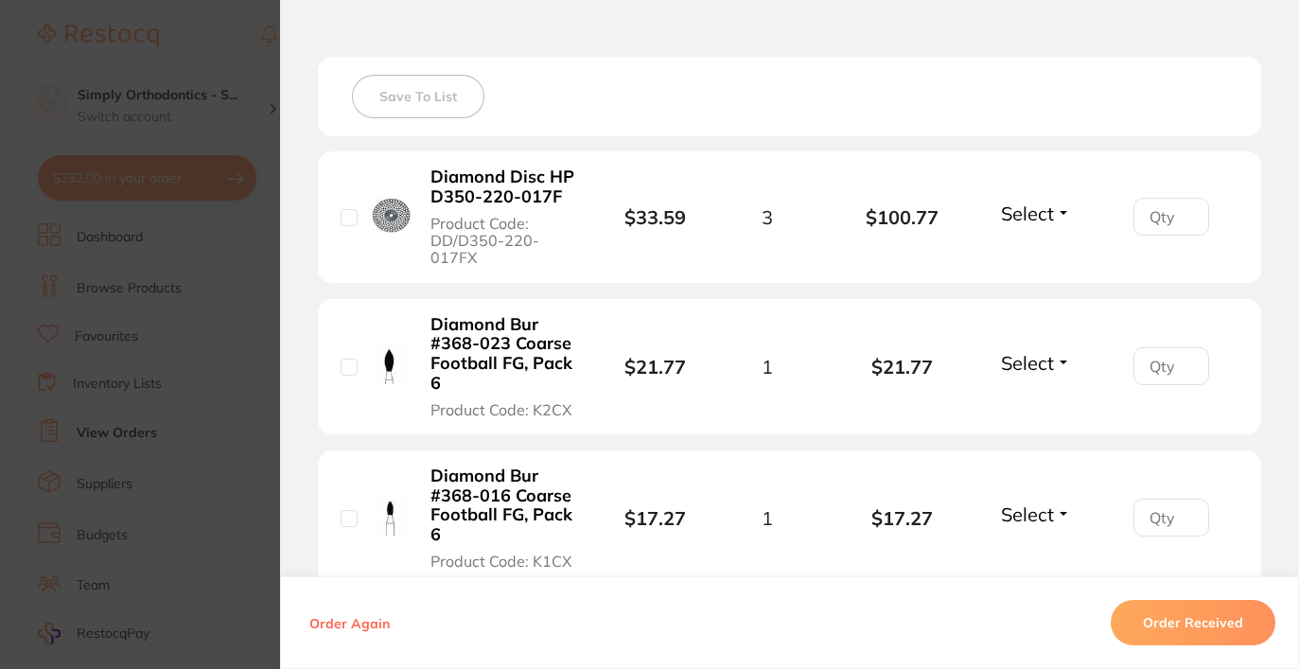
scroll to position [479, 0]
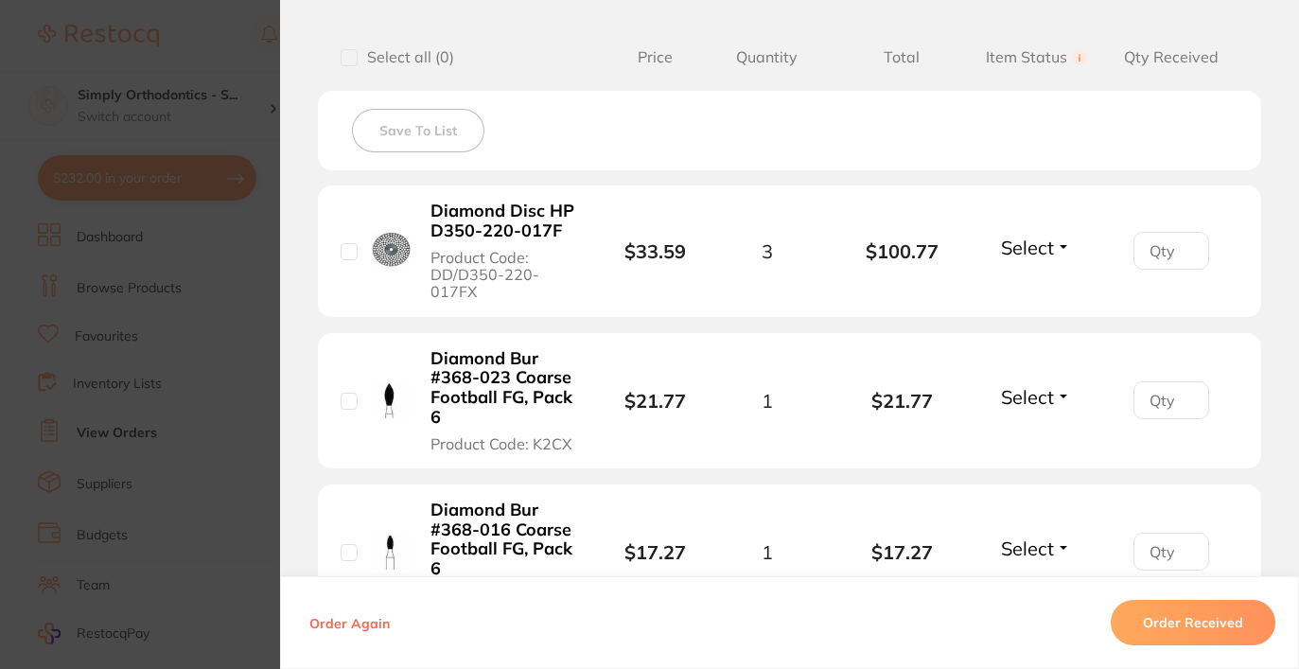
click at [1024, 253] on span "Select" at bounding box center [1027, 248] width 53 height 24
click at [1024, 289] on span "Received" at bounding box center [1037, 288] width 48 height 14
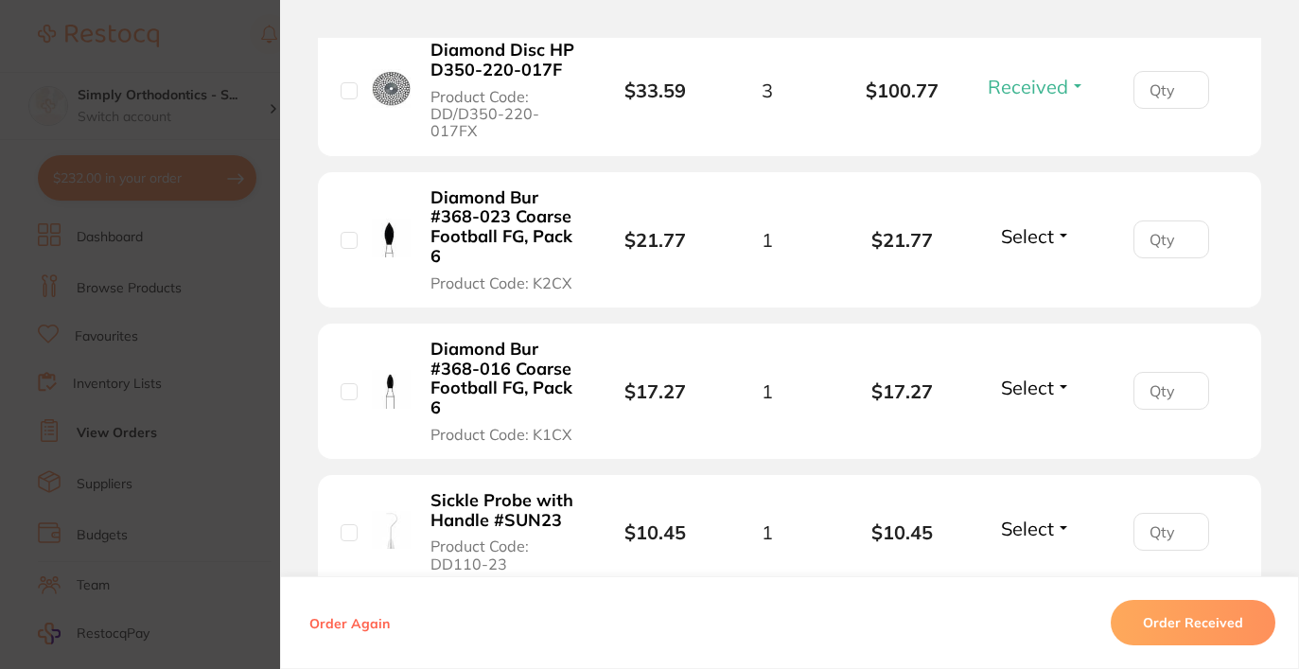
scroll to position [642, 0]
click at [1027, 236] on span "Select" at bounding box center [1027, 234] width 53 height 24
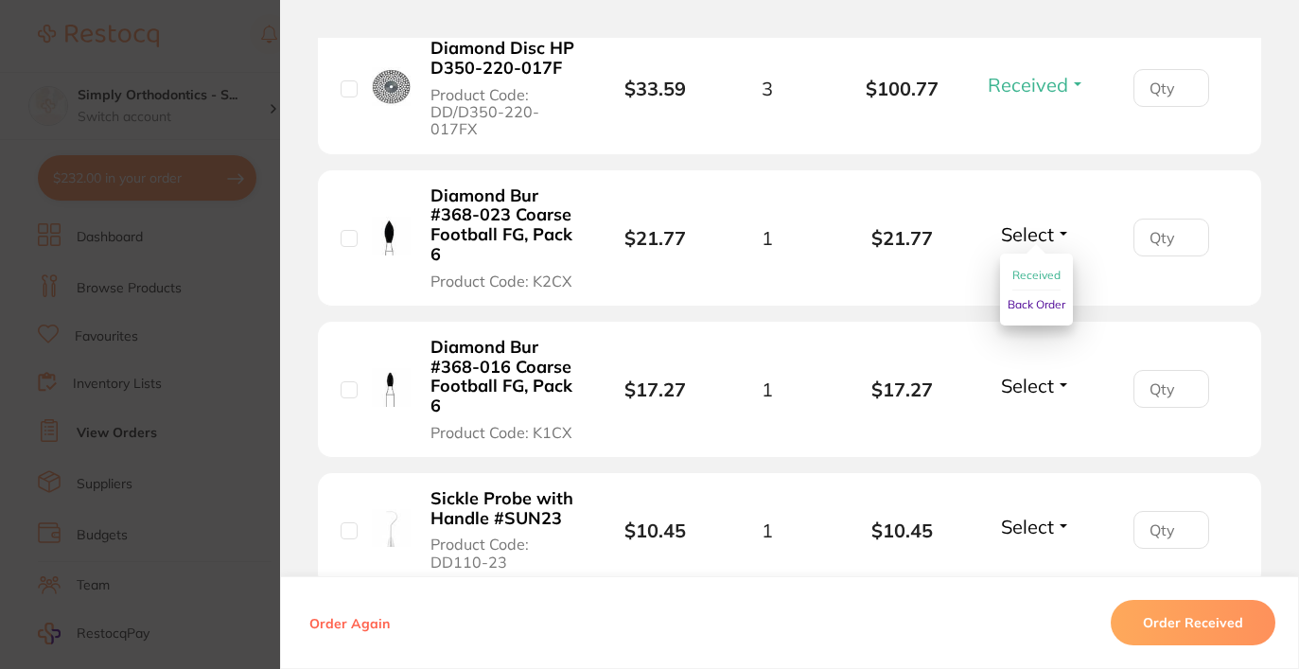
click at [1026, 282] on span "Received" at bounding box center [1037, 275] width 48 height 14
click at [1032, 386] on span "Select" at bounding box center [1027, 386] width 53 height 24
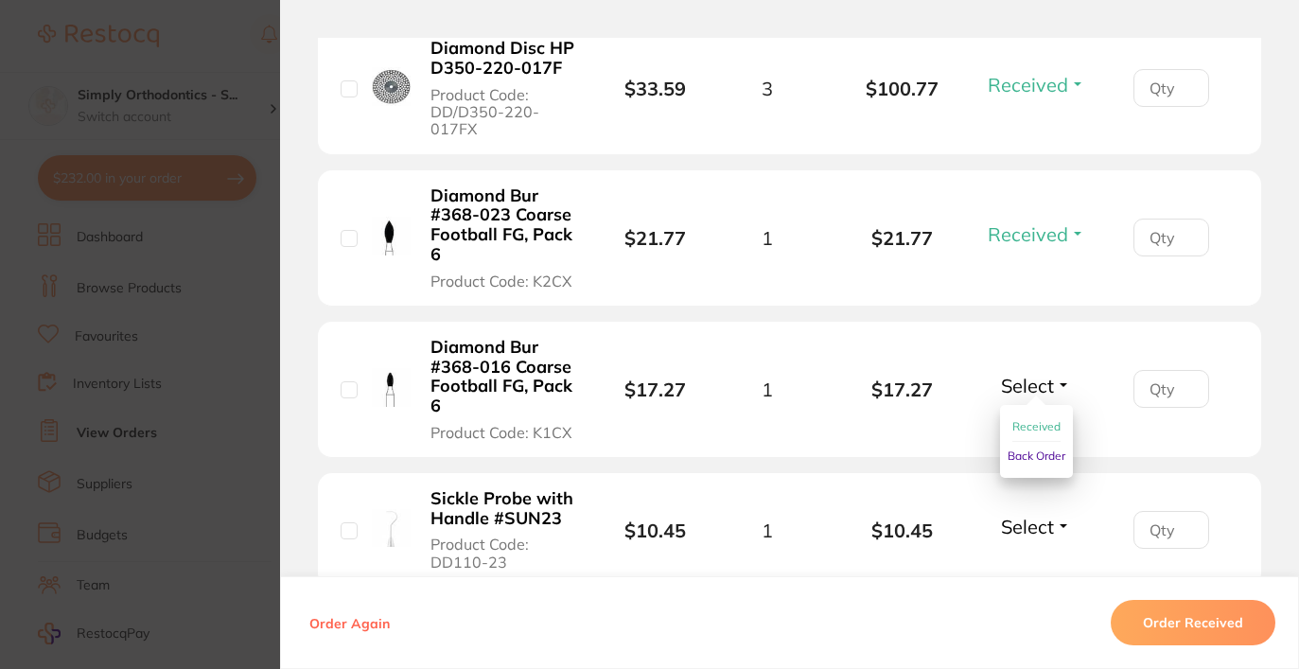
click at [1034, 433] on span "Received" at bounding box center [1037, 426] width 48 height 14
click at [1034, 426] on li "Diamond Bur #368-016 Coarse Football FG, Pack 6 Product Code: K1CX $17.27 1 $17…" at bounding box center [790, 390] width 944 height 136
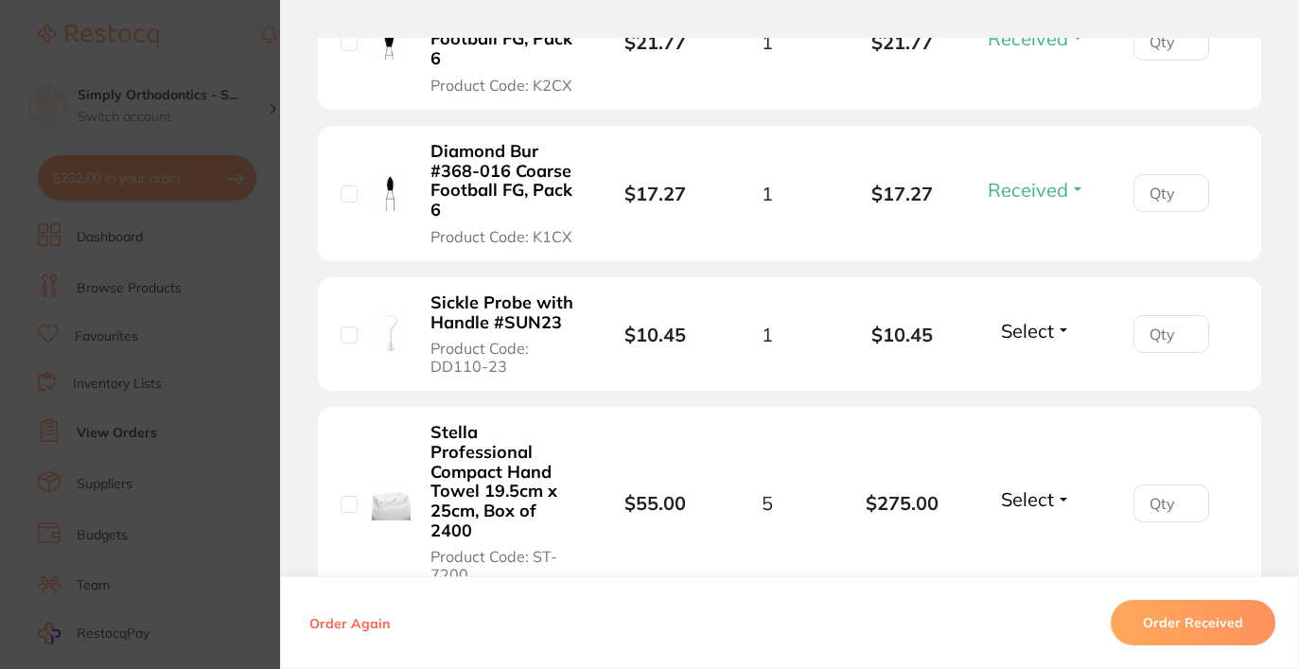
scroll to position [844, 0]
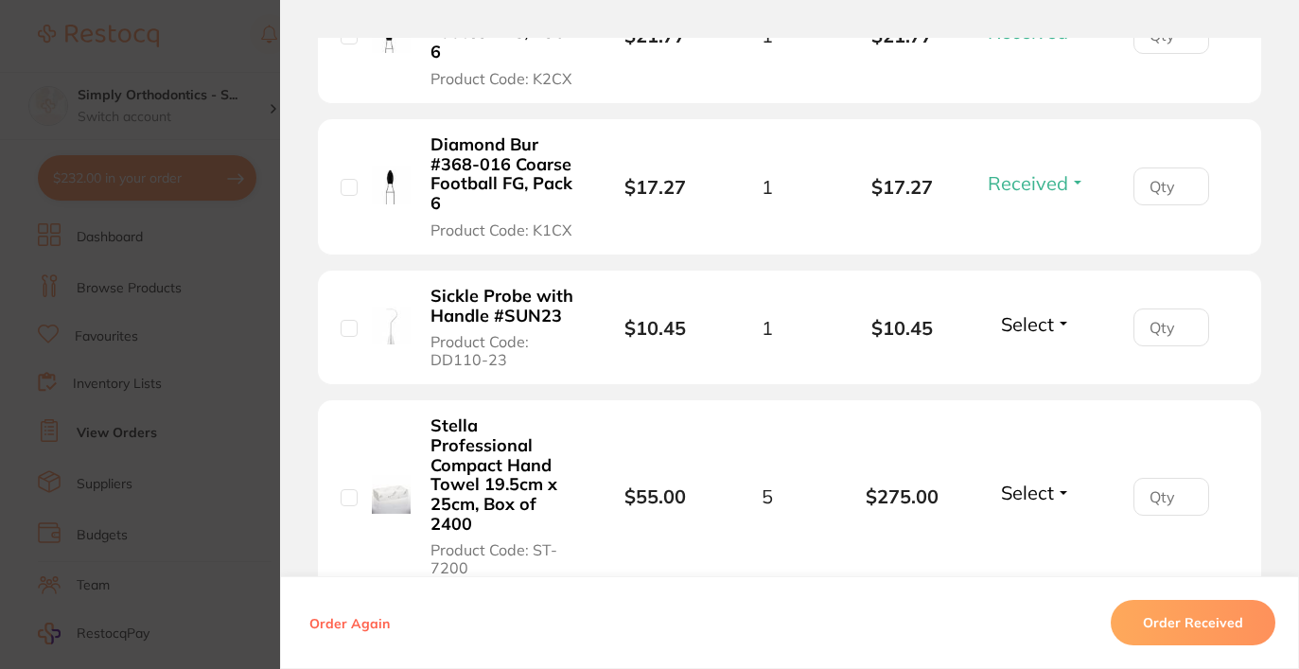
click at [1046, 326] on span "Select" at bounding box center [1027, 324] width 53 height 24
click at [1040, 369] on span "Received" at bounding box center [1037, 365] width 48 height 14
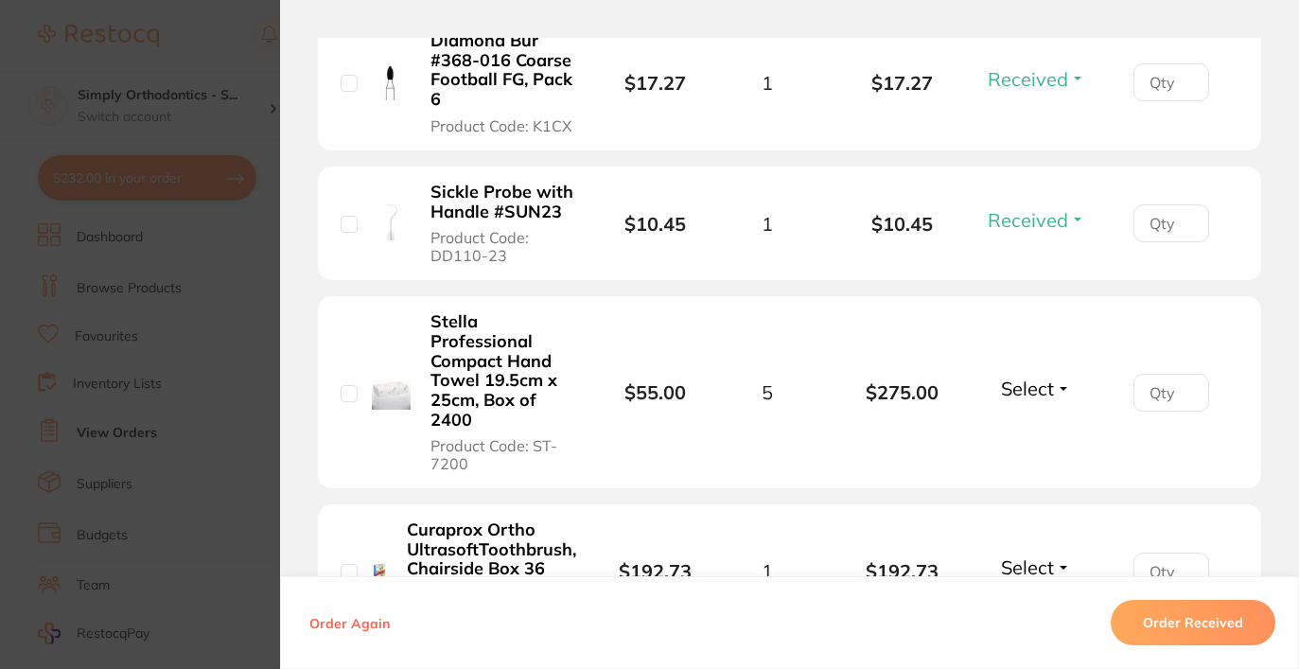
scroll to position [963, 0]
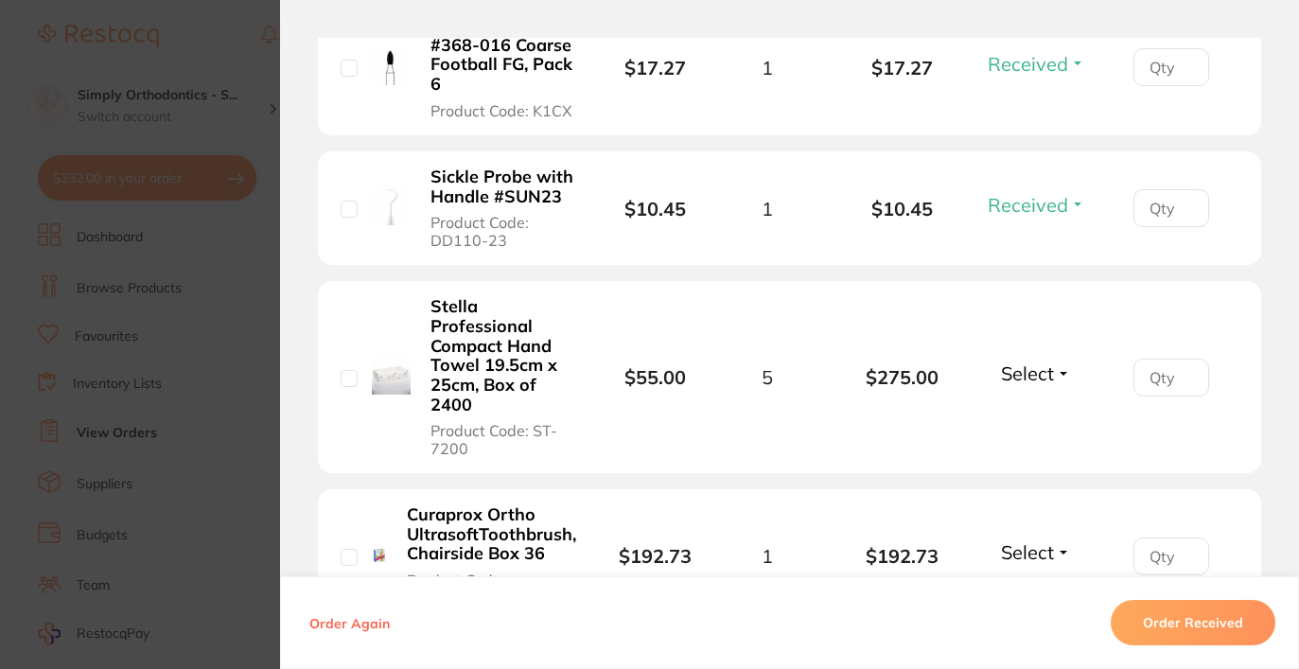
click at [1041, 384] on span "Select" at bounding box center [1027, 374] width 53 height 24
click at [1034, 416] on span "Received" at bounding box center [1037, 414] width 48 height 14
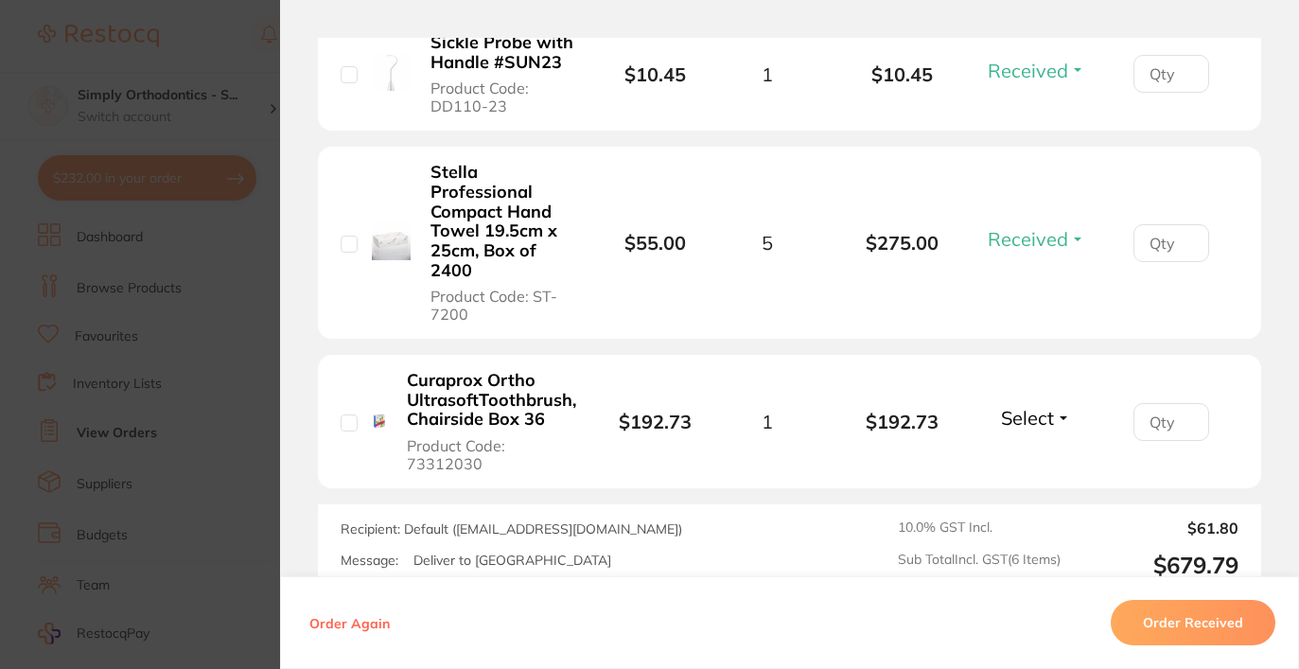
scroll to position [1154, 0]
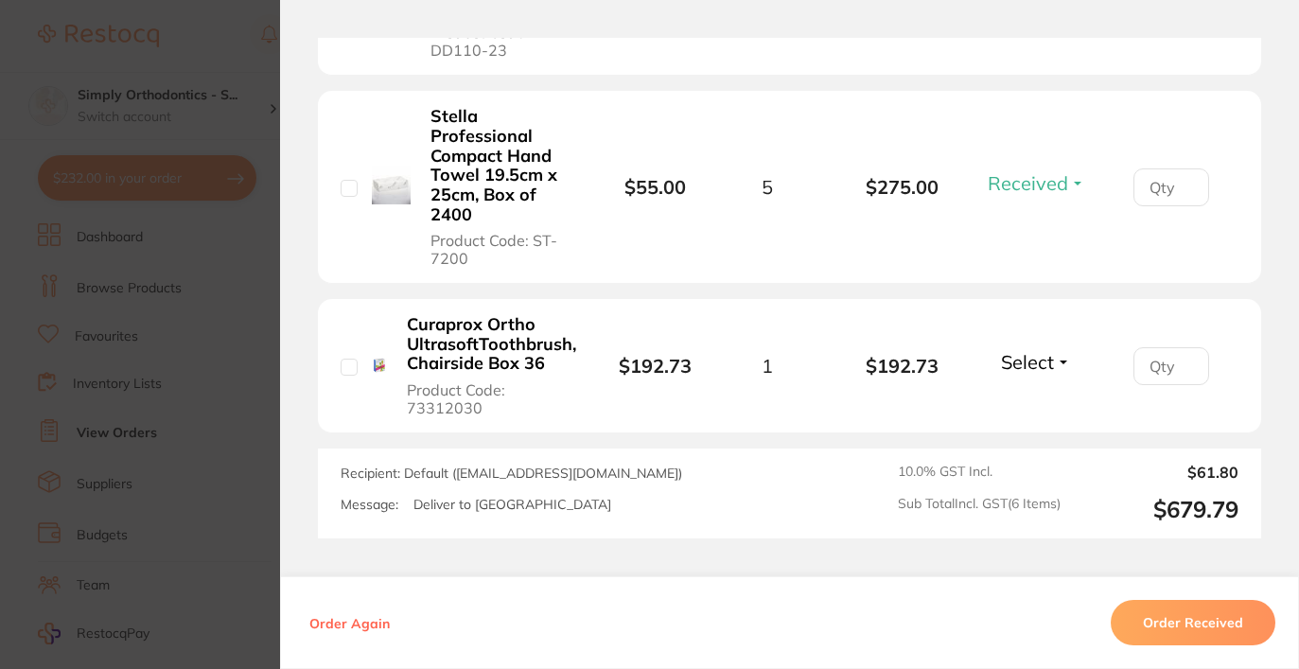
click at [1024, 372] on span "Select" at bounding box center [1027, 362] width 53 height 24
click at [1027, 403] on span "Received" at bounding box center [1037, 403] width 48 height 14
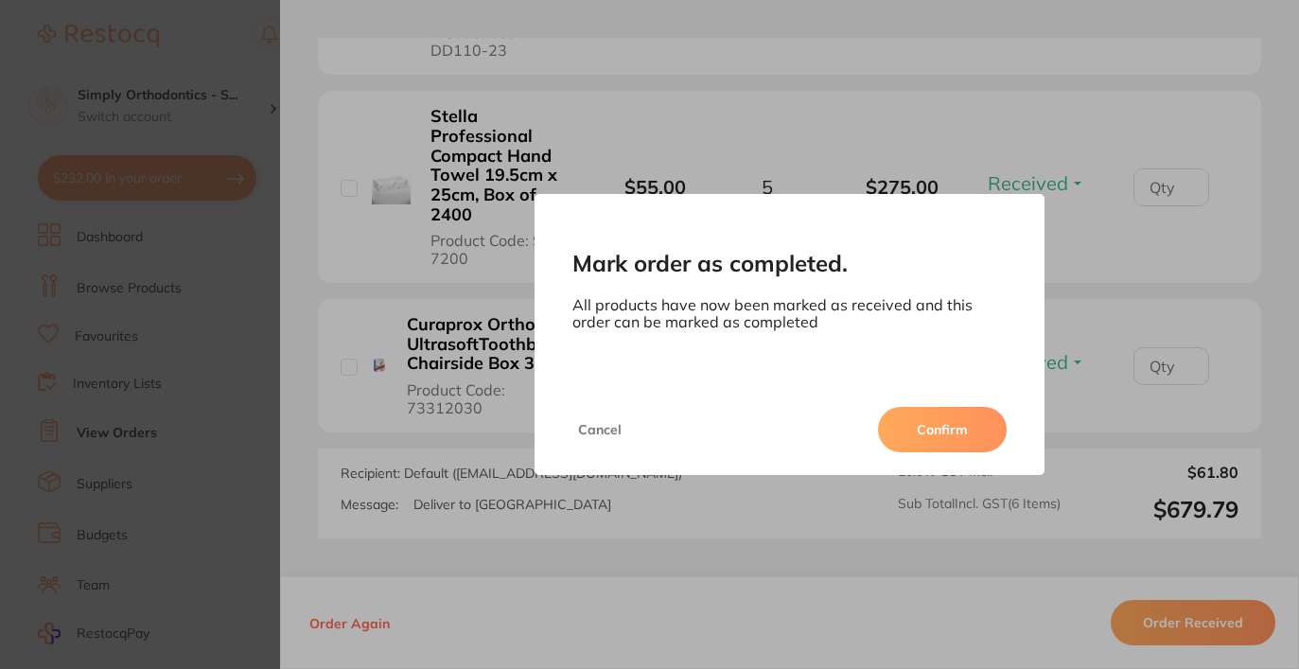
click at [954, 427] on button "Confirm" at bounding box center [942, 429] width 129 height 45
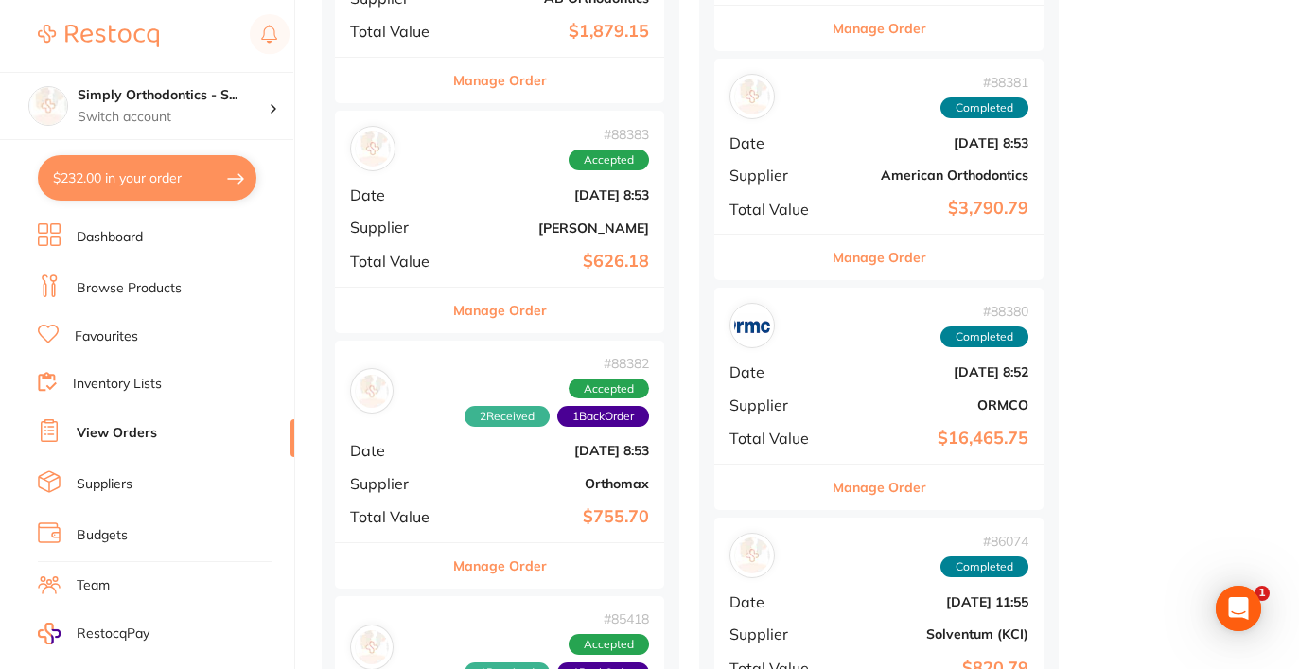
scroll to position [1100, 0]
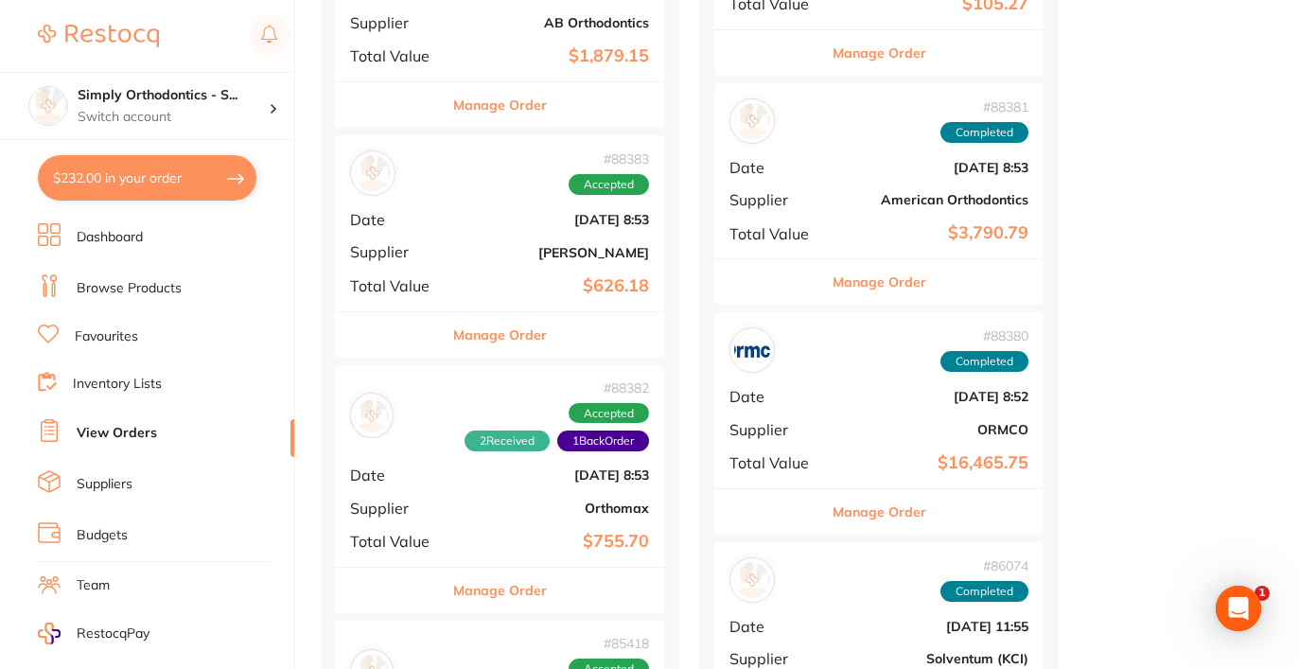
click at [499, 324] on button "Manage Order" at bounding box center [500, 334] width 94 height 45
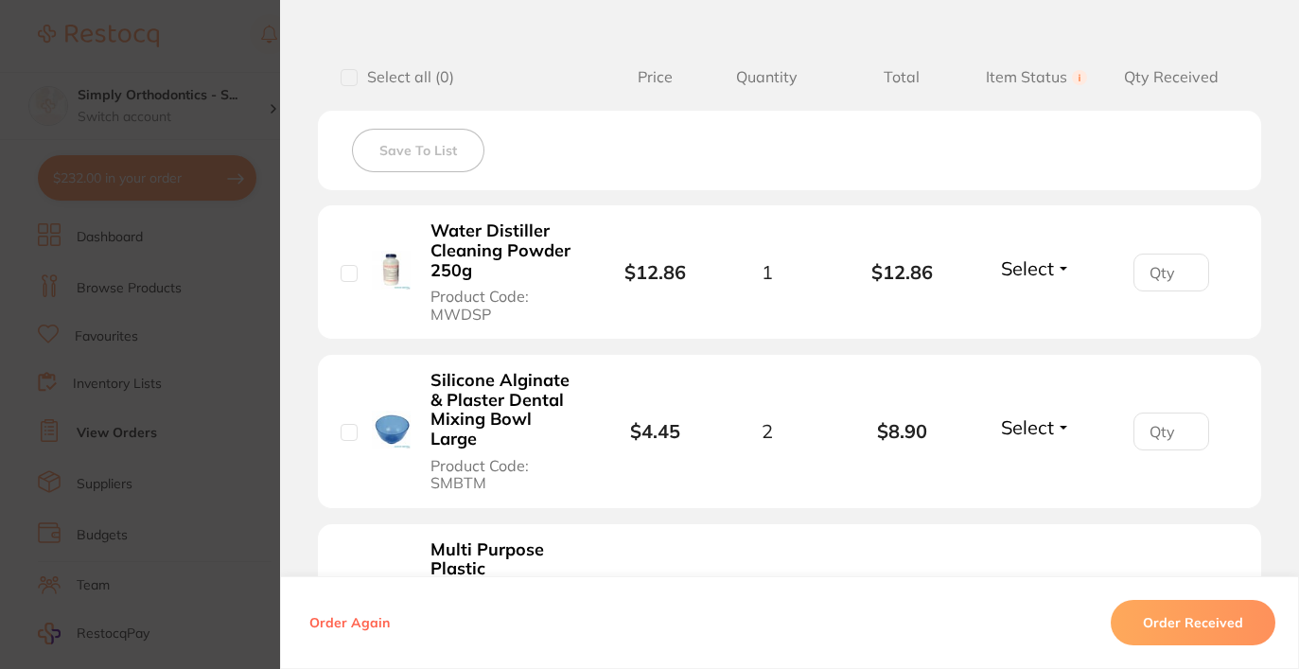
scroll to position [516, 0]
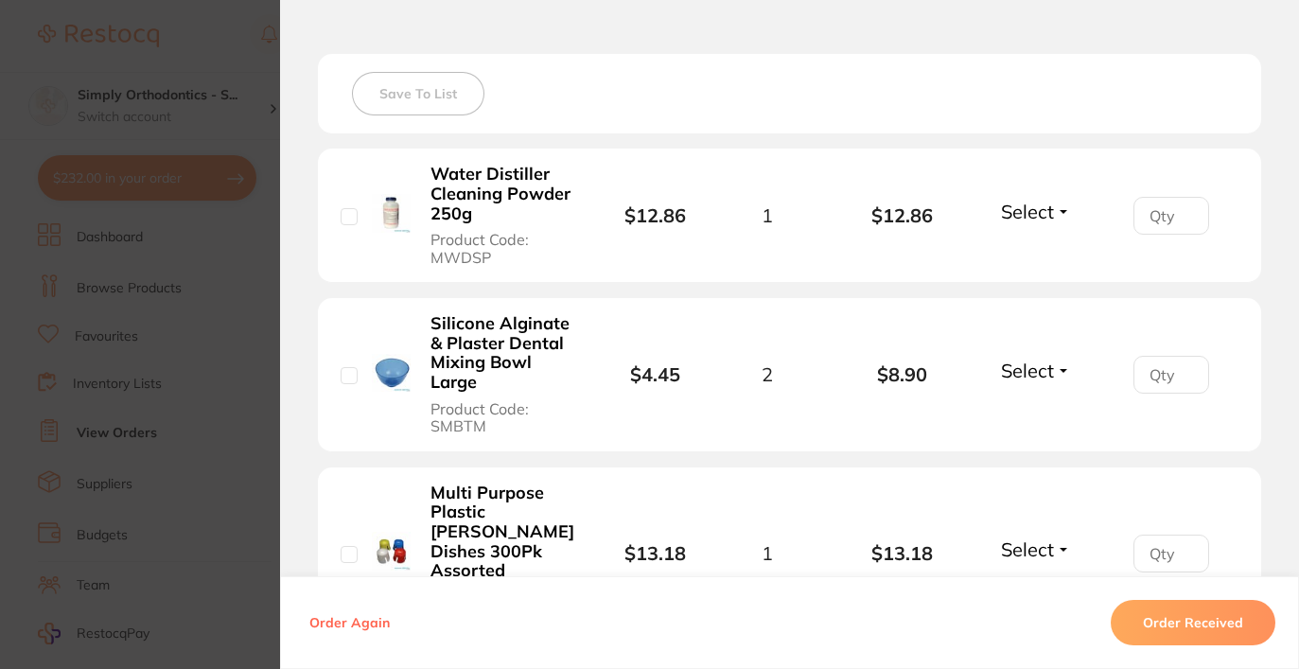
click at [1038, 211] on span "Select" at bounding box center [1027, 212] width 53 height 24
click at [1042, 246] on button "Received" at bounding box center [1037, 252] width 48 height 29
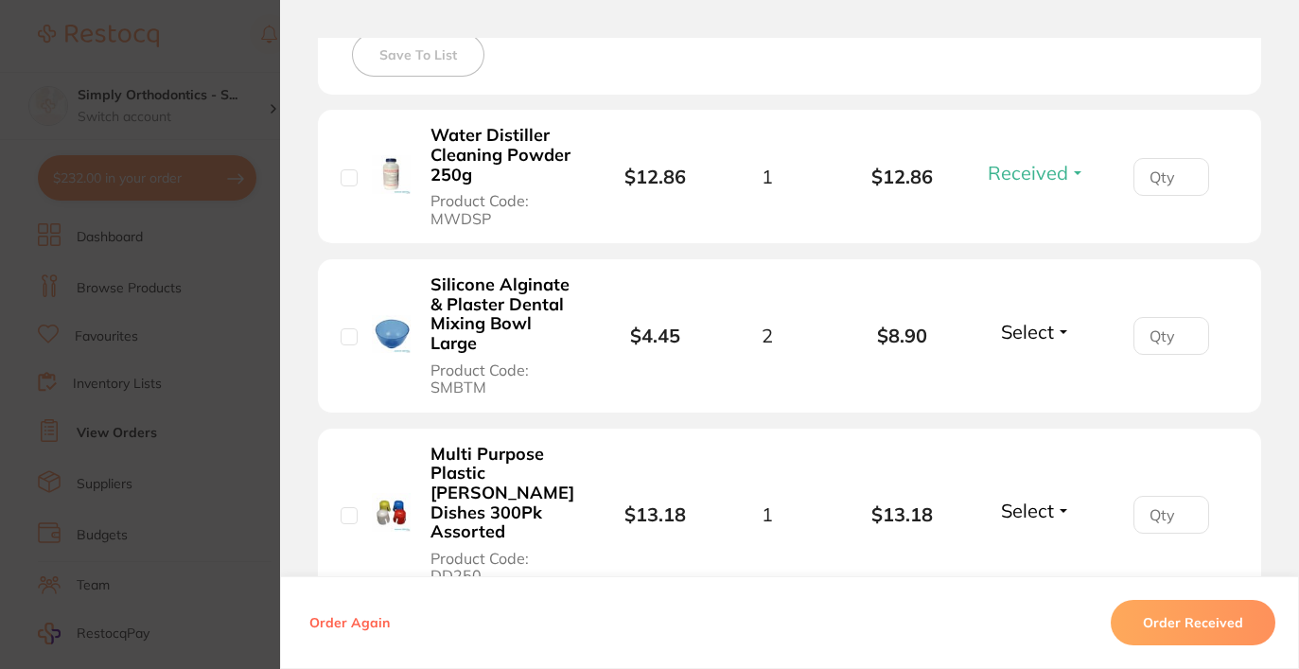
scroll to position [558, 0]
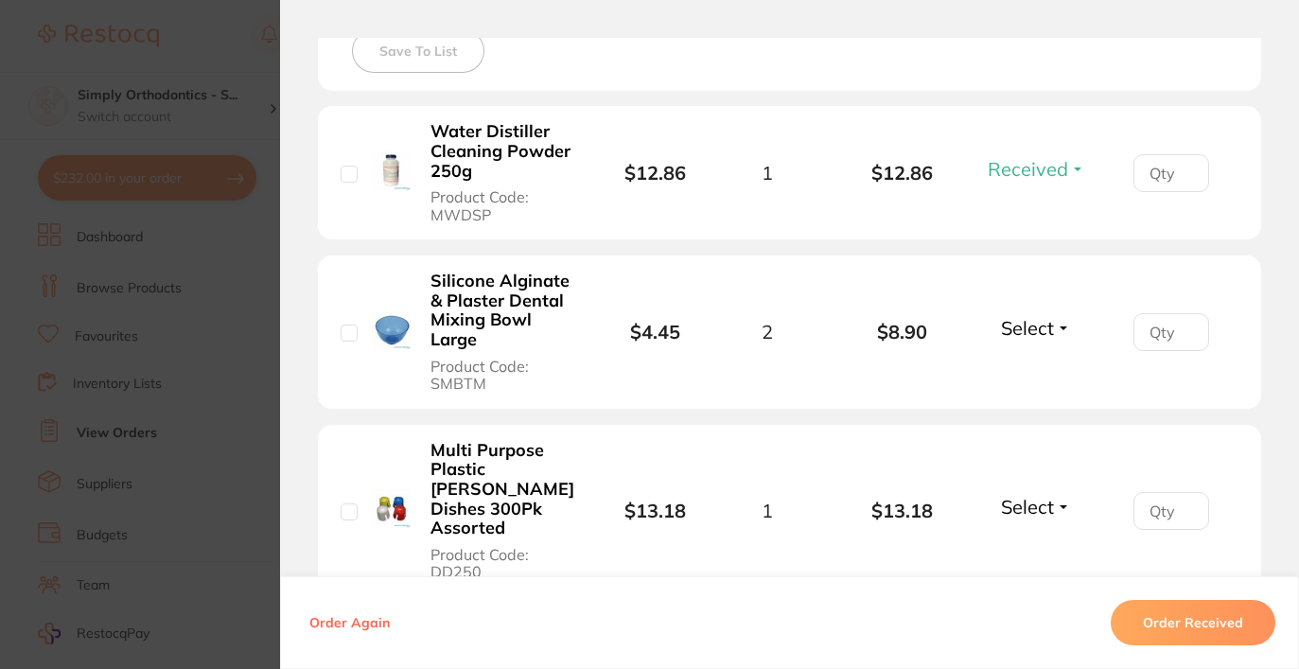
click at [1032, 339] on span "Select" at bounding box center [1027, 328] width 53 height 24
click at [1026, 373] on span "Received" at bounding box center [1037, 369] width 48 height 14
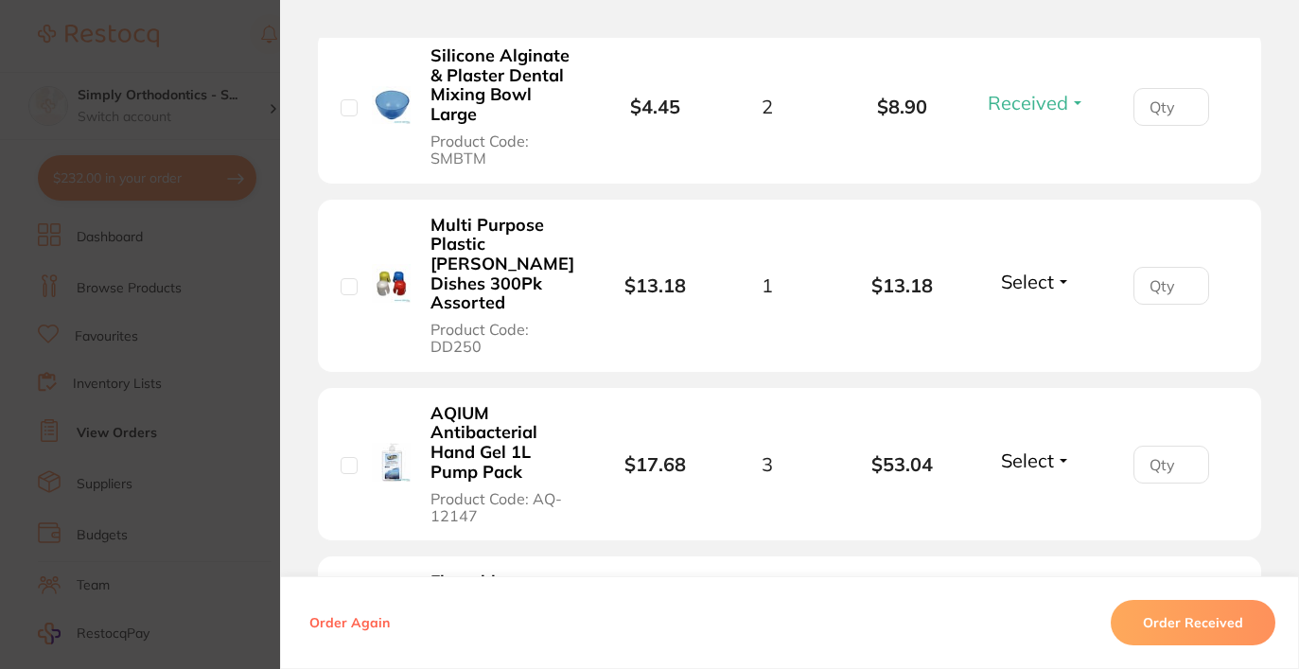
scroll to position [785, 0]
click at [1018, 268] on span "Select" at bounding box center [1027, 280] width 53 height 24
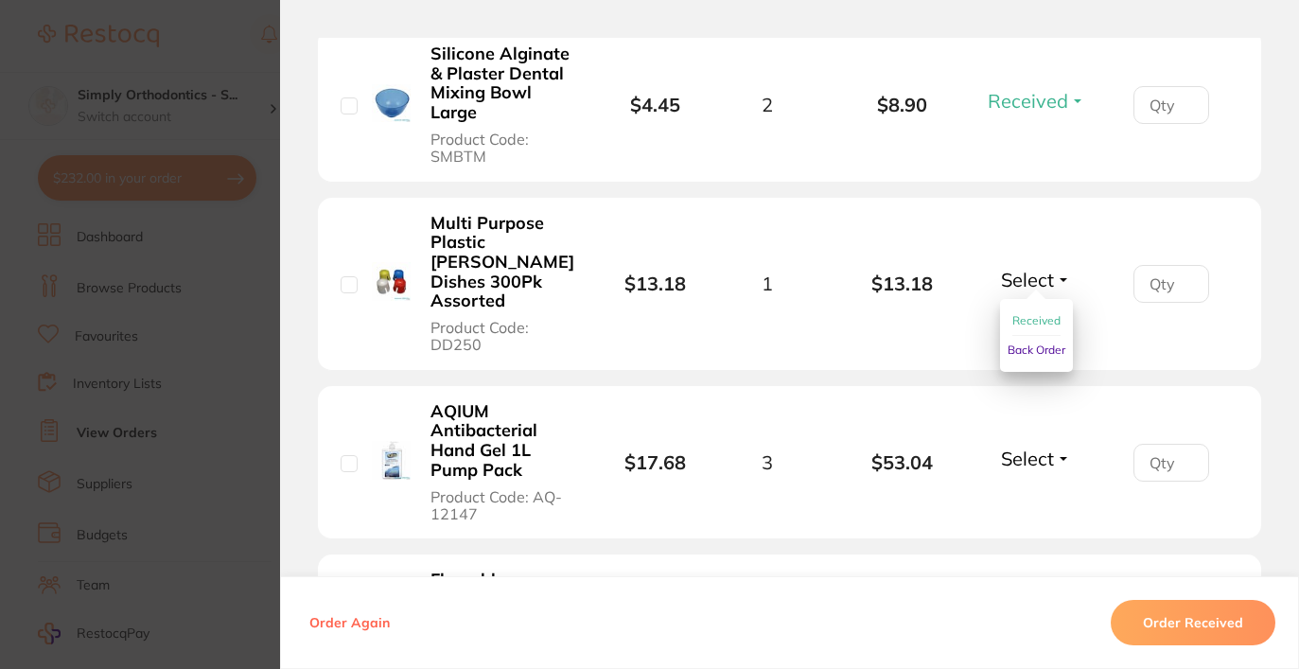
click at [1013, 316] on span "Received" at bounding box center [1037, 320] width 48 height 14
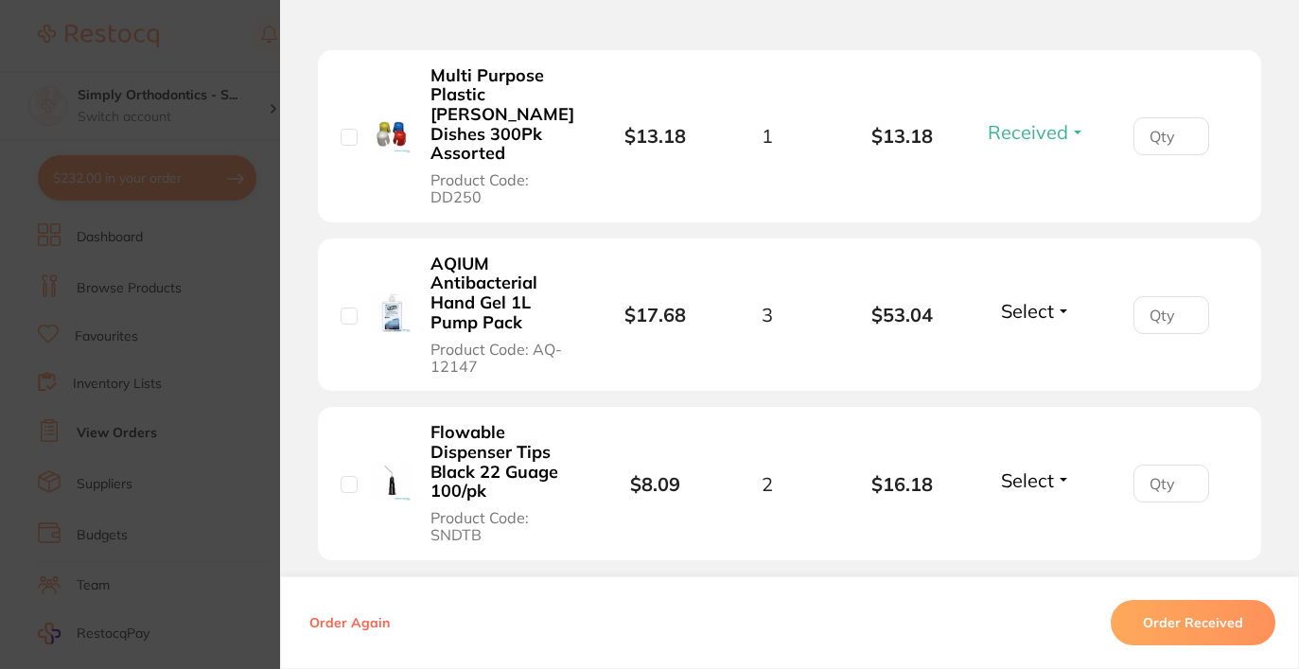
scroll to position [944, 0]
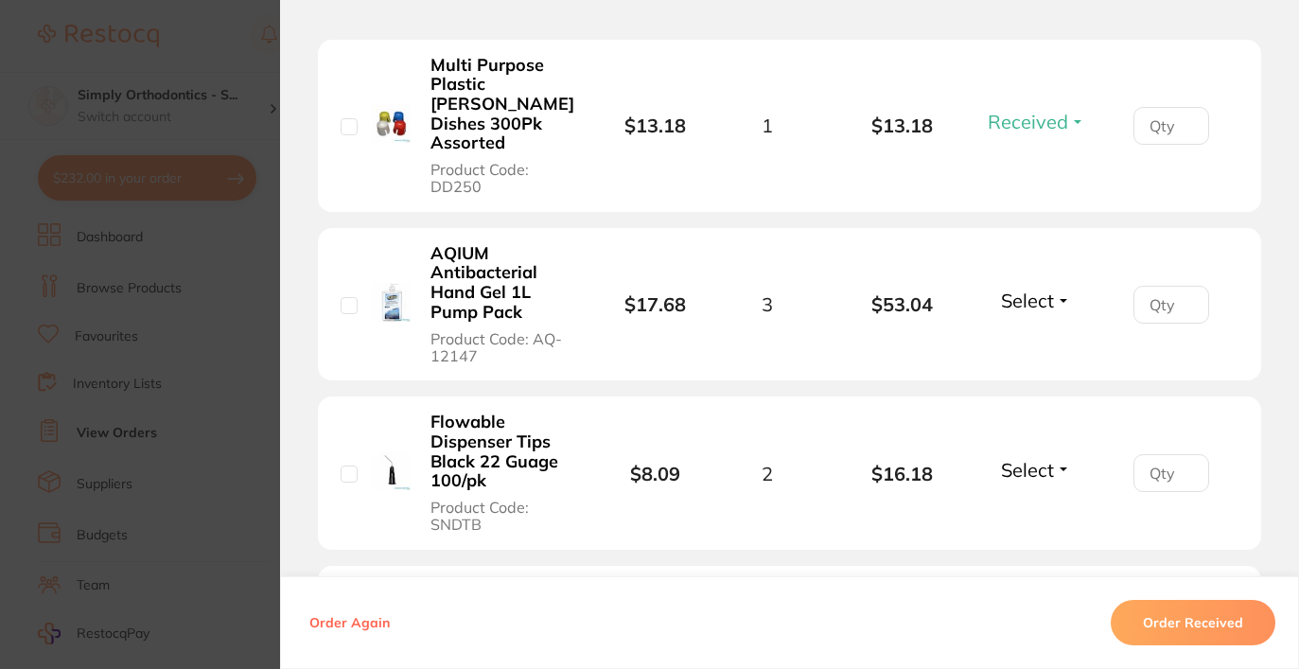
click at [1034, 289] on span "Select" at bounding box center [1027, 301] width 53 height 24
click at [1031, 334] on span "Received" at bounding box center [1037, 341] width 48 height 14
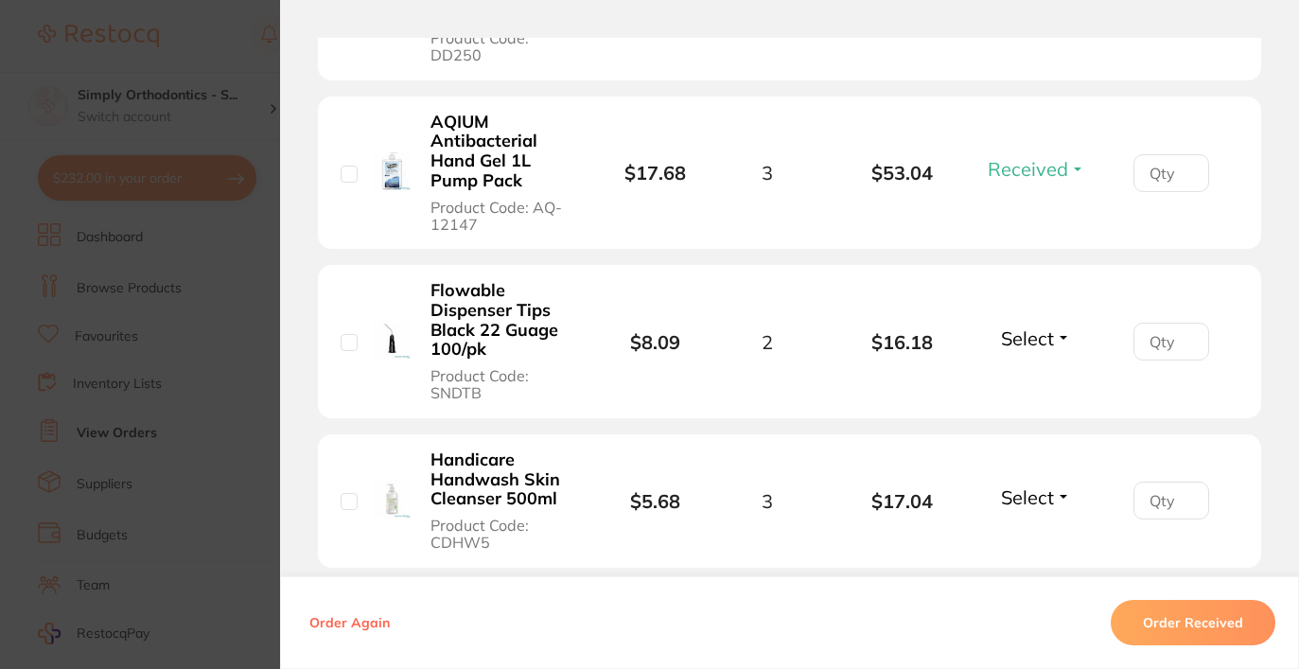
scroll to position [1086, 0]
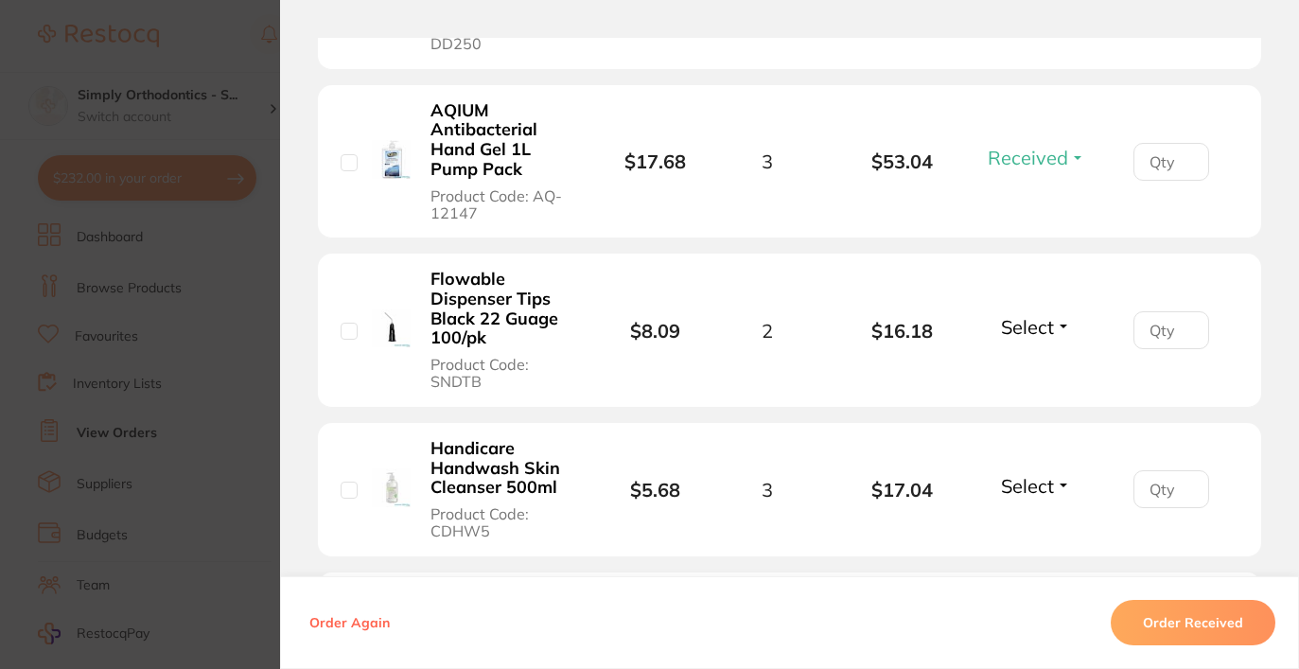
click at [1018, 315] on span "Select" at bounding box center [1027, 327] width 53 height 24
click at [1029, 361] on span "Received" at bounding box center [1037, 368] width 48 height 14
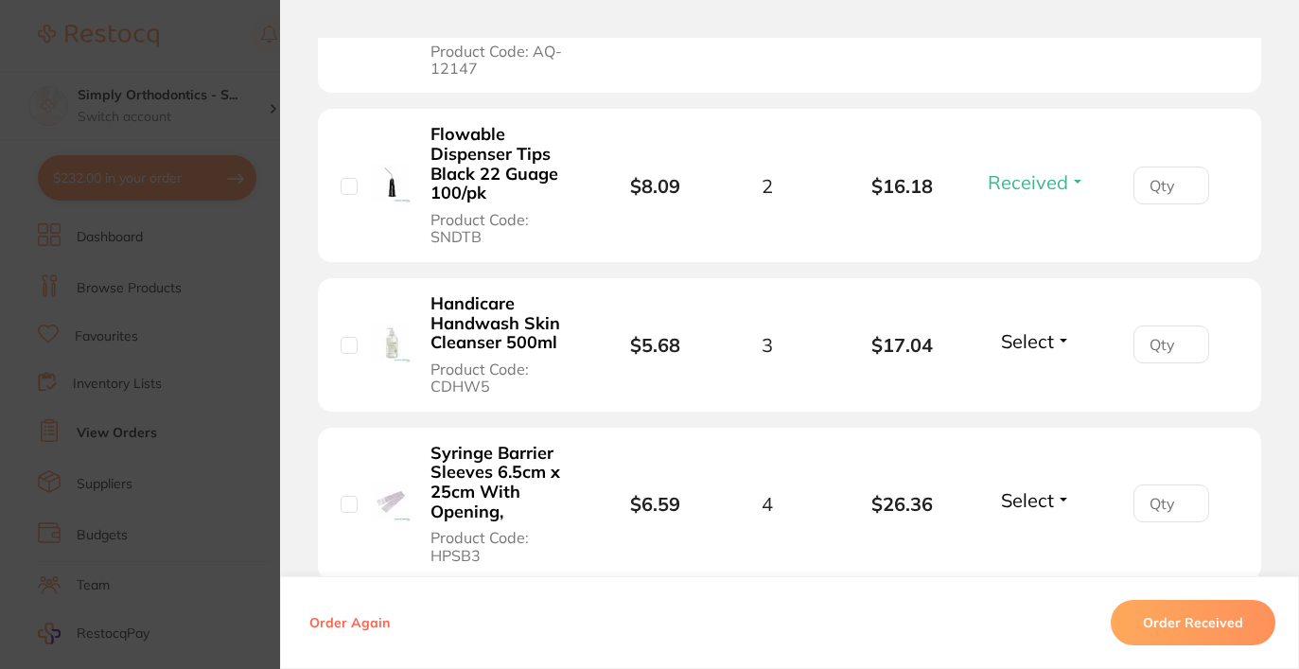
scroll to position [1261, 0]
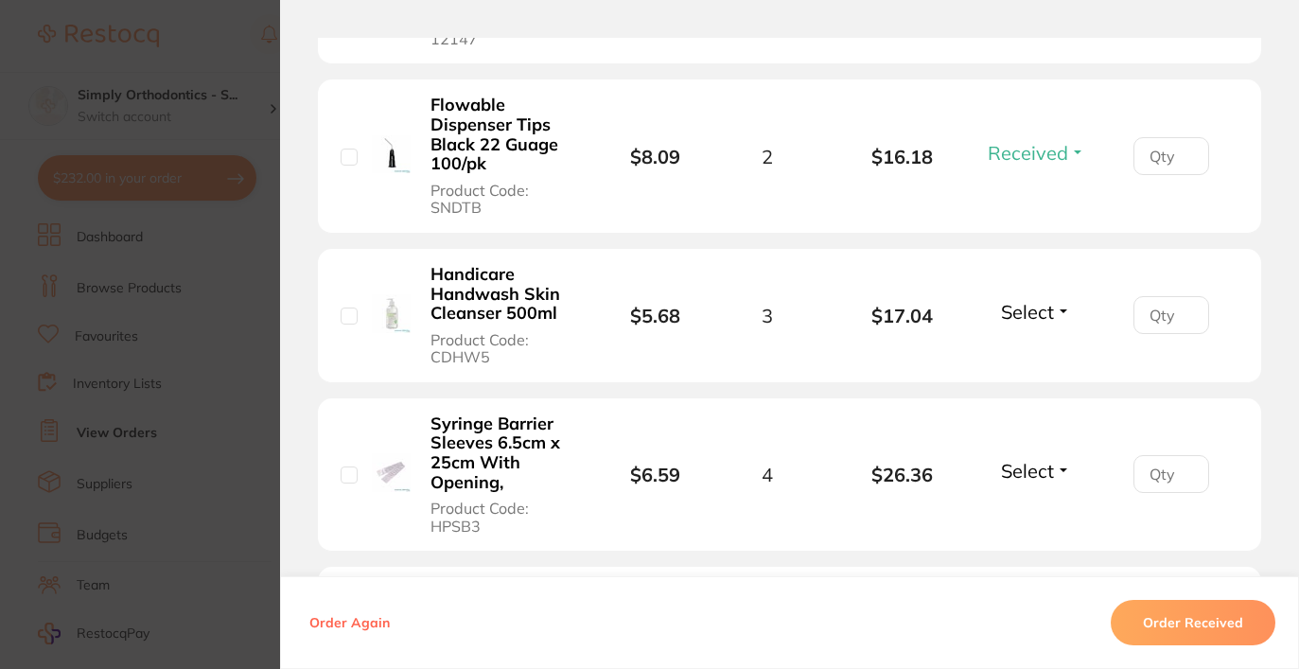
click at [1032, 300] on span "Select" at bounding box center [1027, 312] width 53 height 24
click at [1032, 345] on span "Received" at bounding box center [1037, 352] width 48 height 14
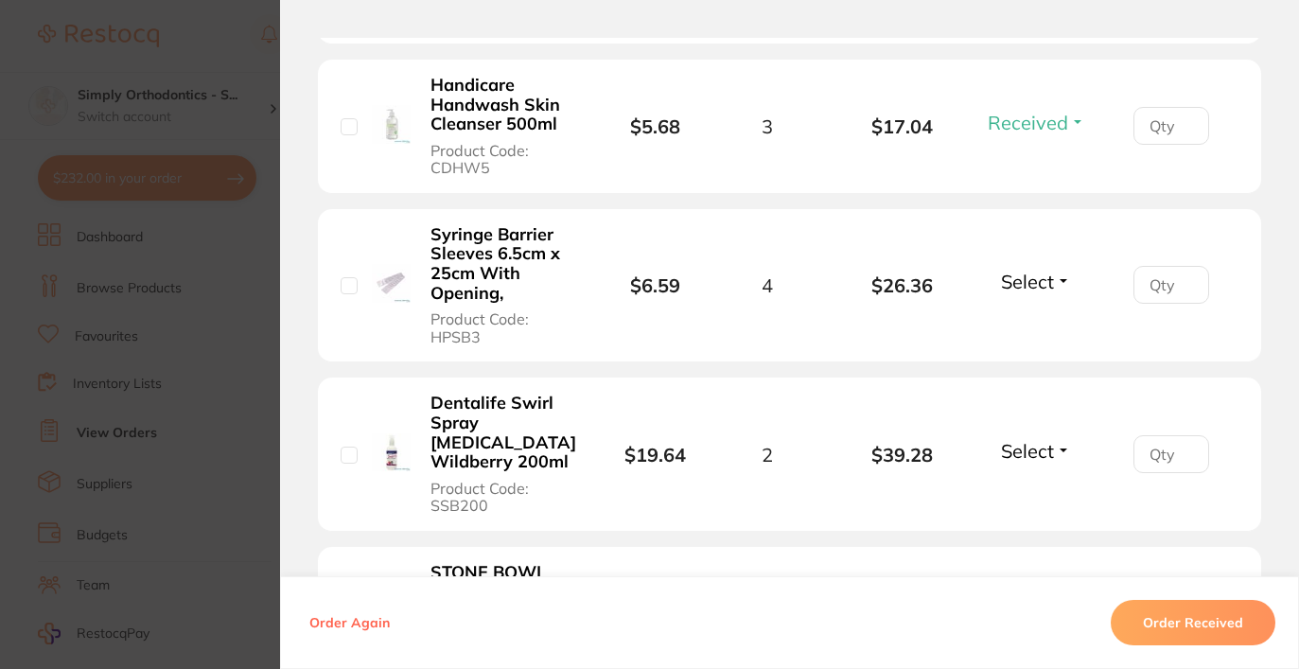
scroll to position [1452, 0]
click at [1012, 268] on span "Select" at bounding box center [1027, 280] width 53 height 24
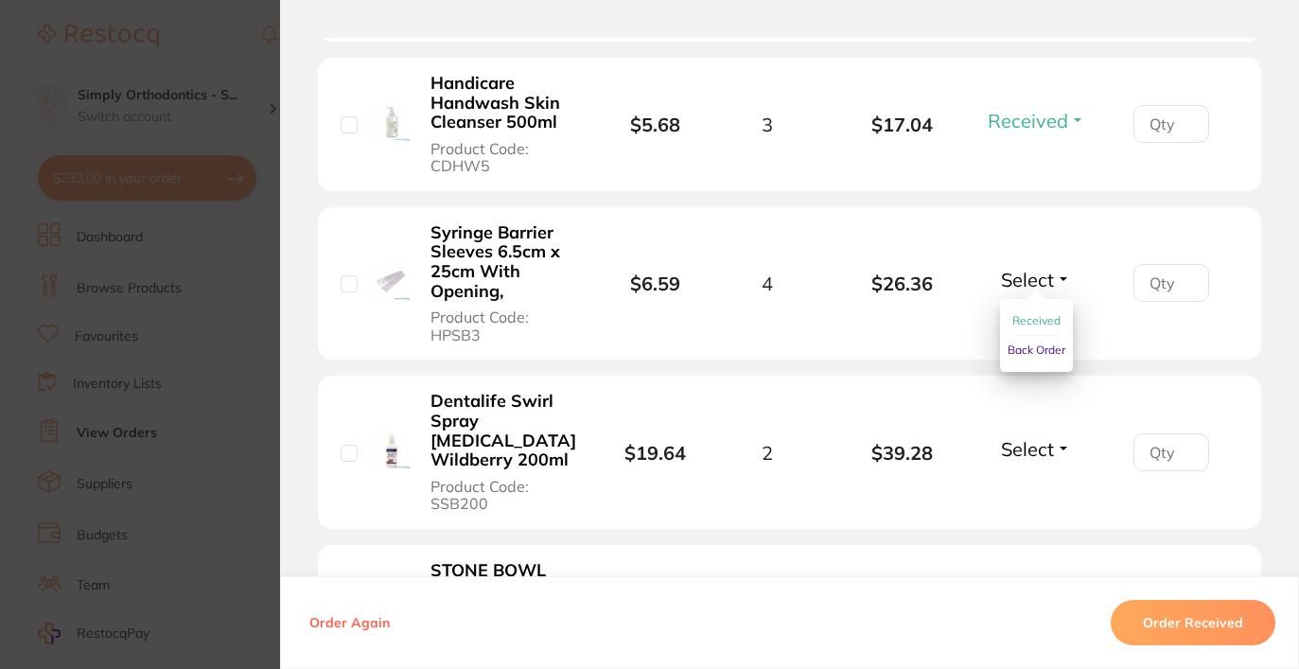
click at [1016, 313] on span "Received" at bounding box center [1037, 320] width 48 height 14
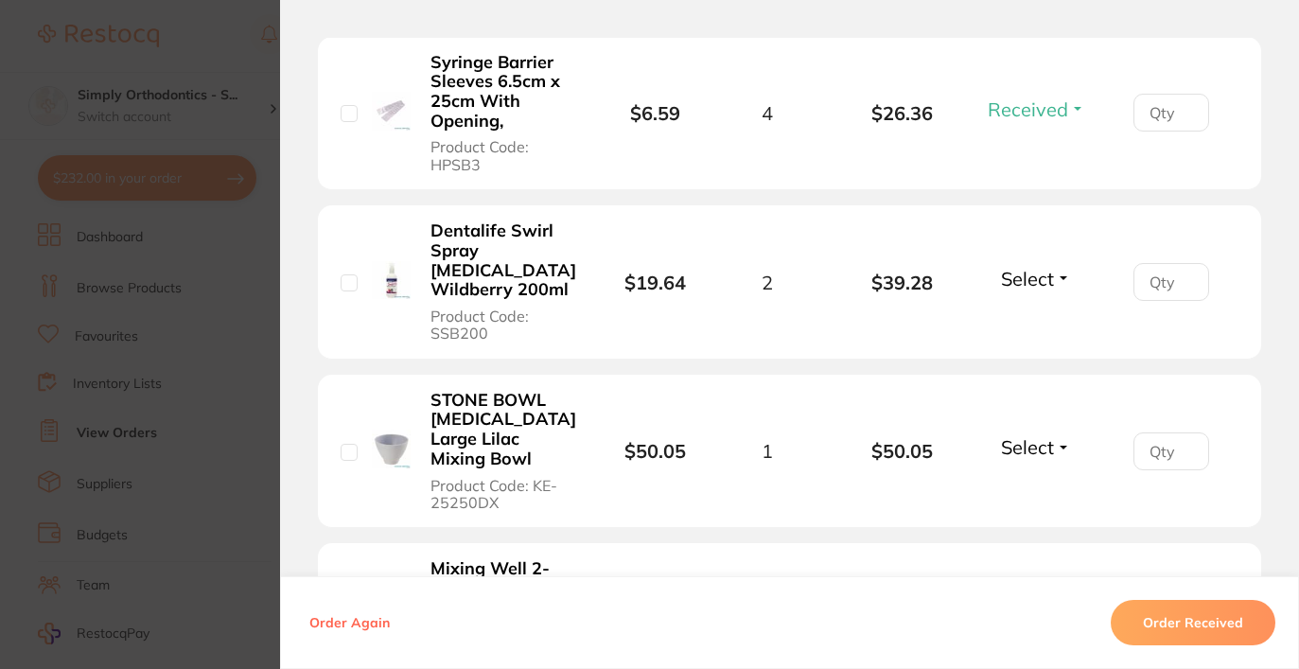
scroll to position [1647, 0]
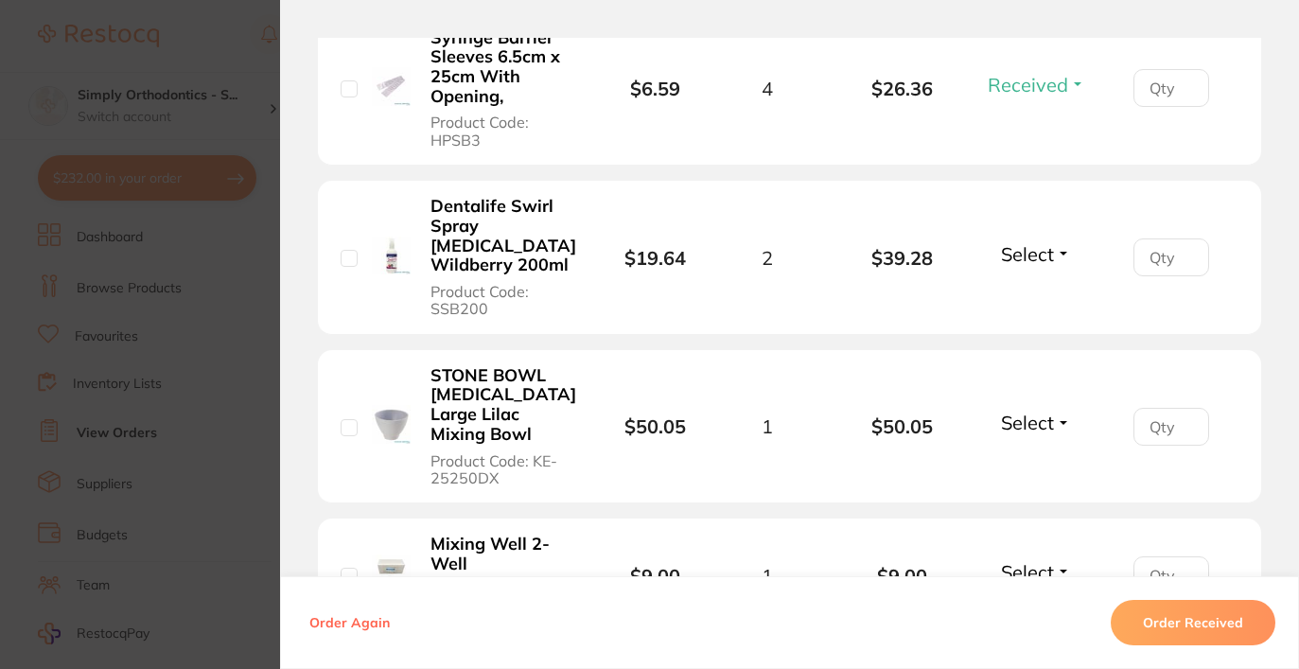
click at [1036, 242] on span "Select" at bounding box center [1027, 254] width 53 height 24
click at [1037, 288] on span "Received" at bounding box center [1037, 295] width 48 height 14
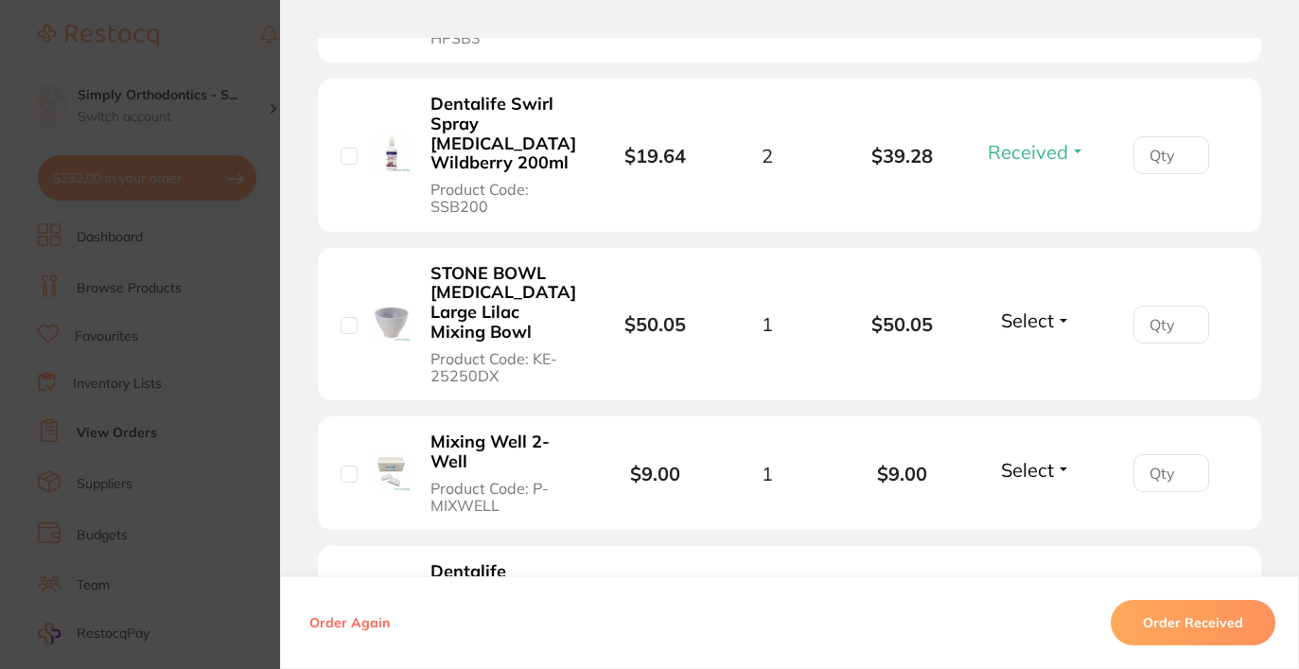
scroll to position [1750, 0]
click at [1026, 308] on span "Select" at bounding box center [1027, 320] width 53 height 24
click at [1014, 353] on span "Received" at bounding box center [1037, 360] width 48 height 14
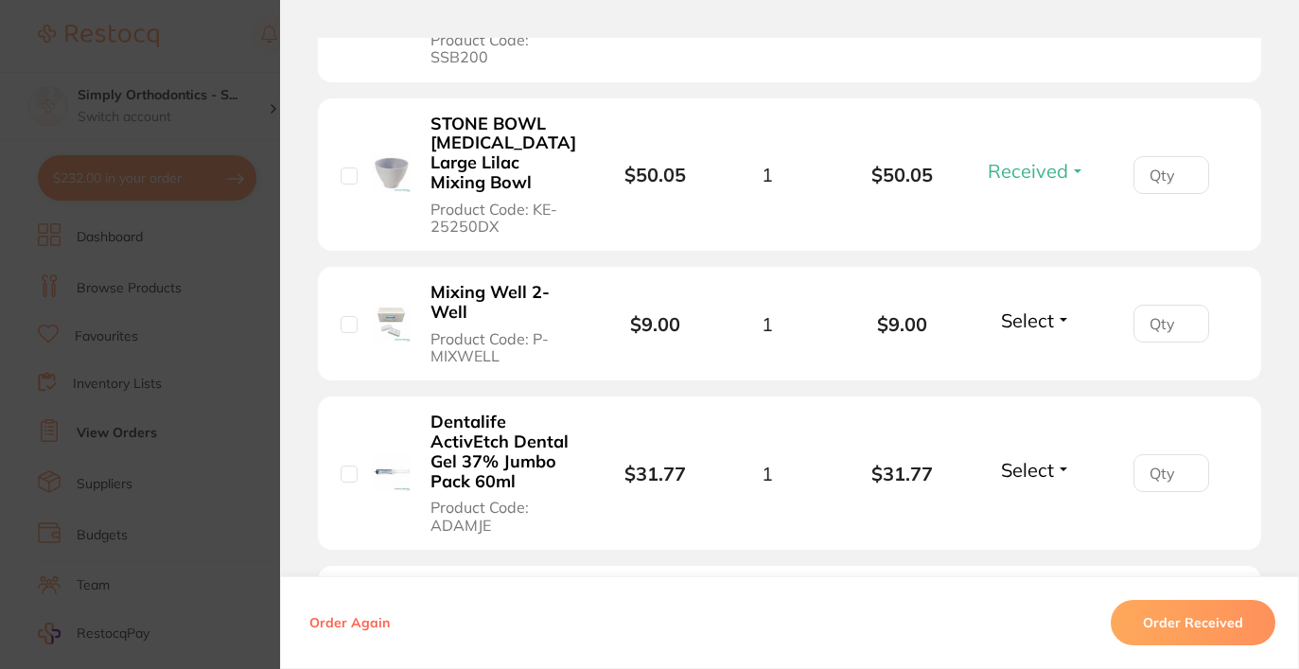
scroll to position [1907, 0]
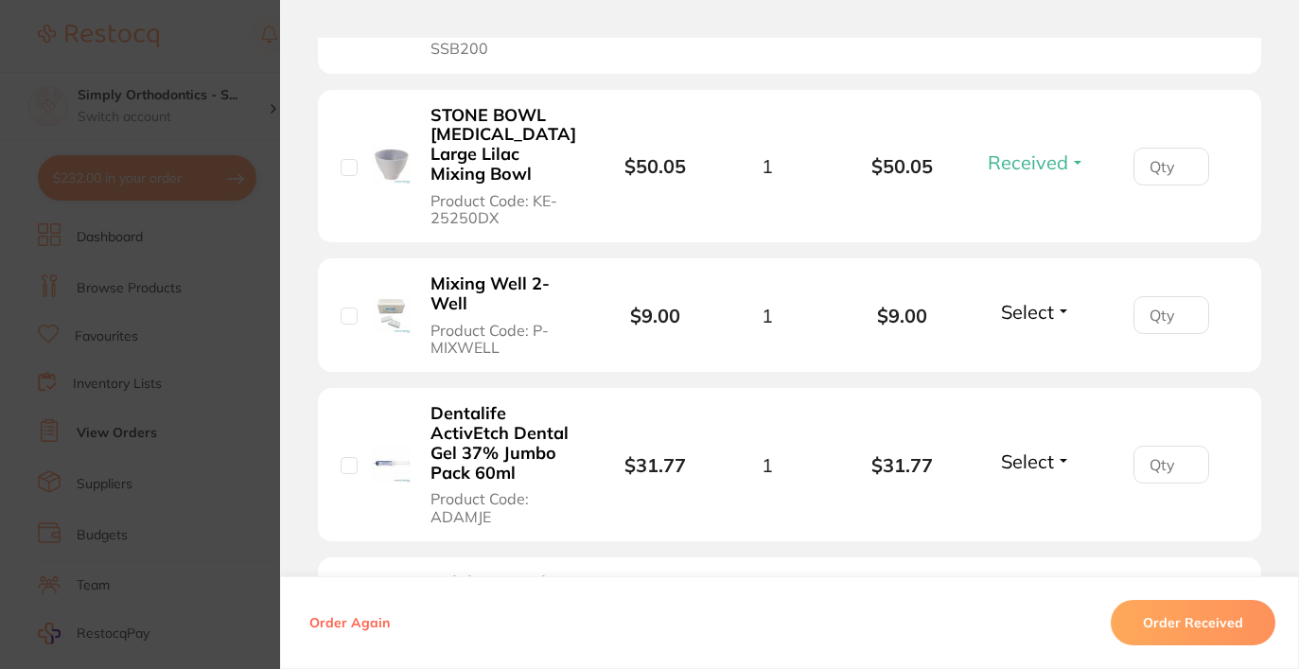
click at [1016, 300] on span "Select" at bounding box center [1027, 312] width 53 height 24
click at [1027, 300] on span "Select" at bounding box center [1027, 312] width 53 height 24
click at [1024, 345] on span "Received" at bounding box center [1037, 352] width 48 height 14
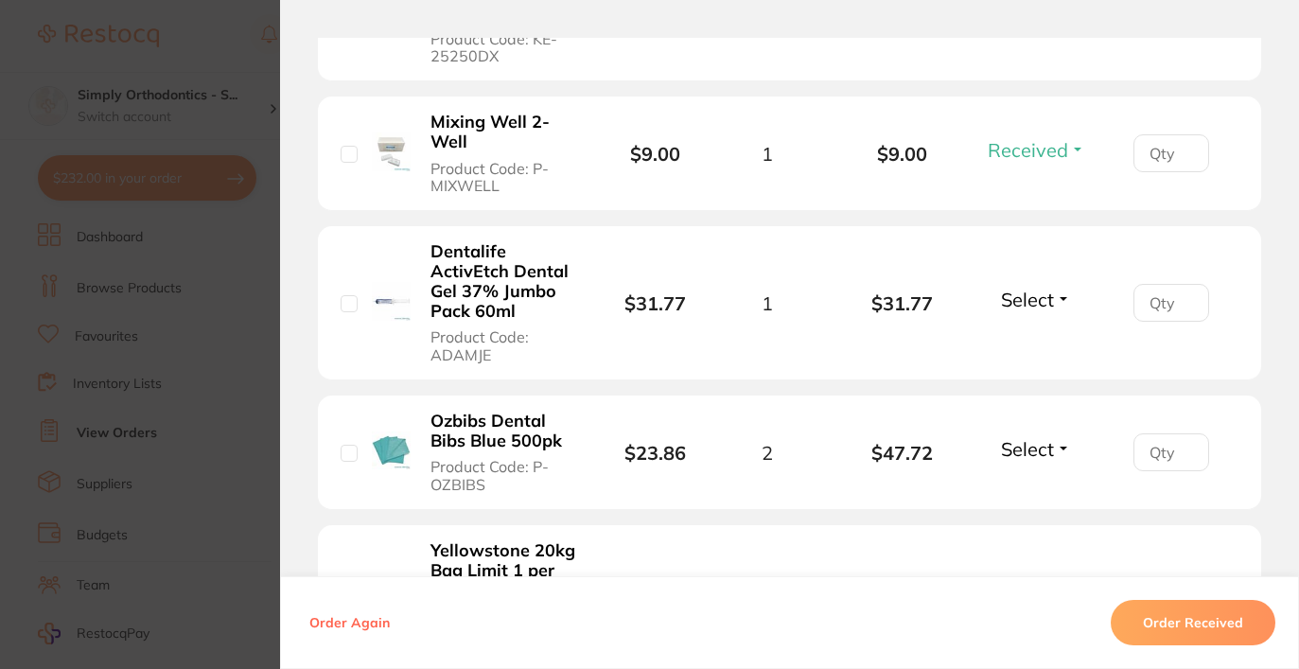
scroll to position [2101, 0]
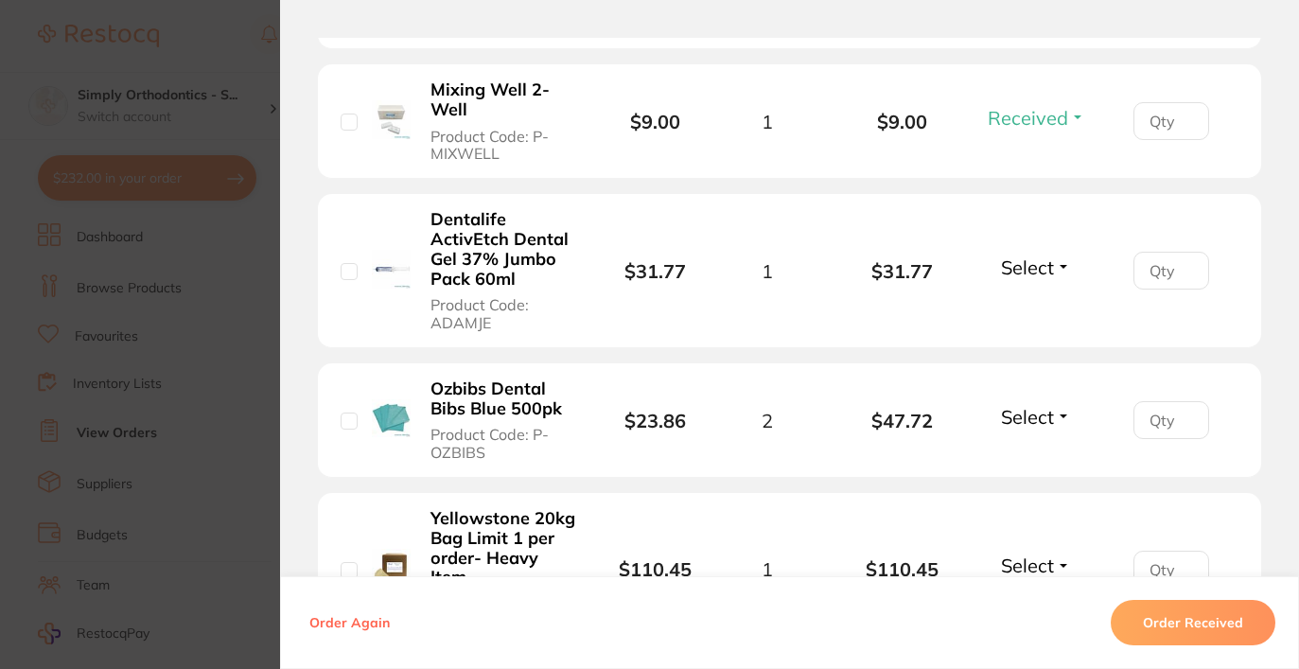
click at [1034, 256] on span "Select" at bounding box center [1027, 268] width 53 height 24
click at [1029, 301] on span "Received" at bounding box center [1037, 308] width 48 height 14
click at [1008, 405] on span "Select" at bounding box center [1027, 417] width 53 height 24
click at [1015, 450] on span "Received" at bounding box center [1037, 457] width 48 height 14
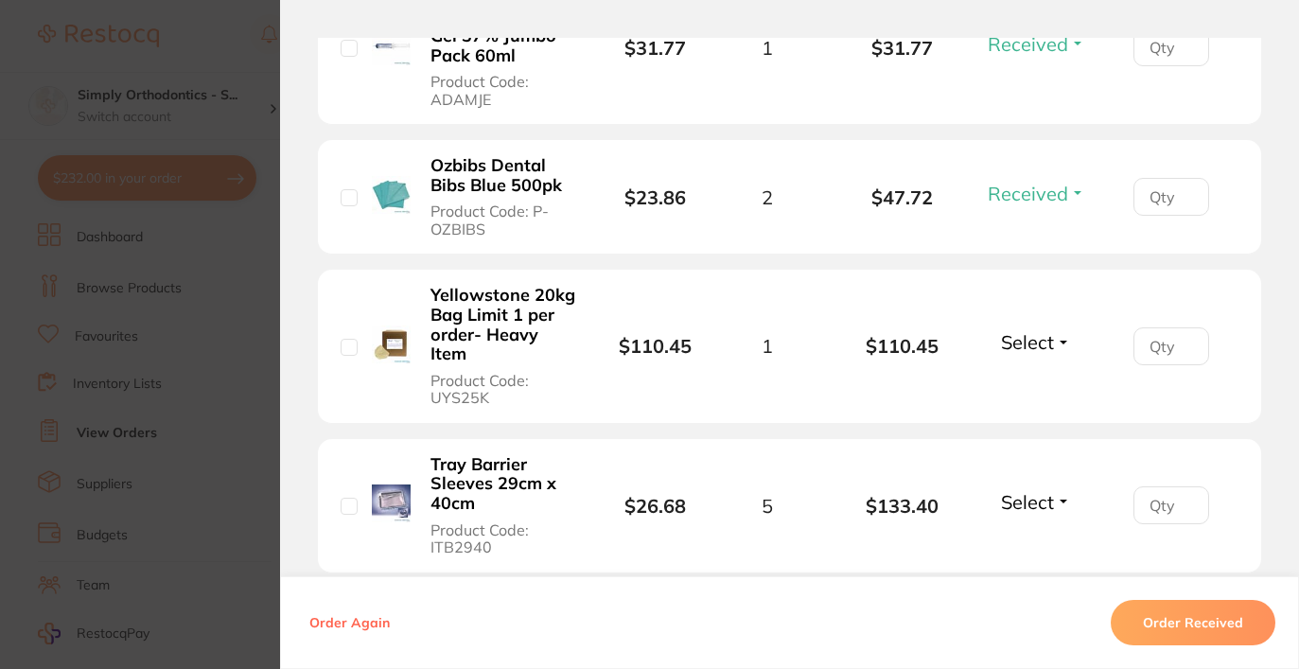
scroll to position [2340, 0]
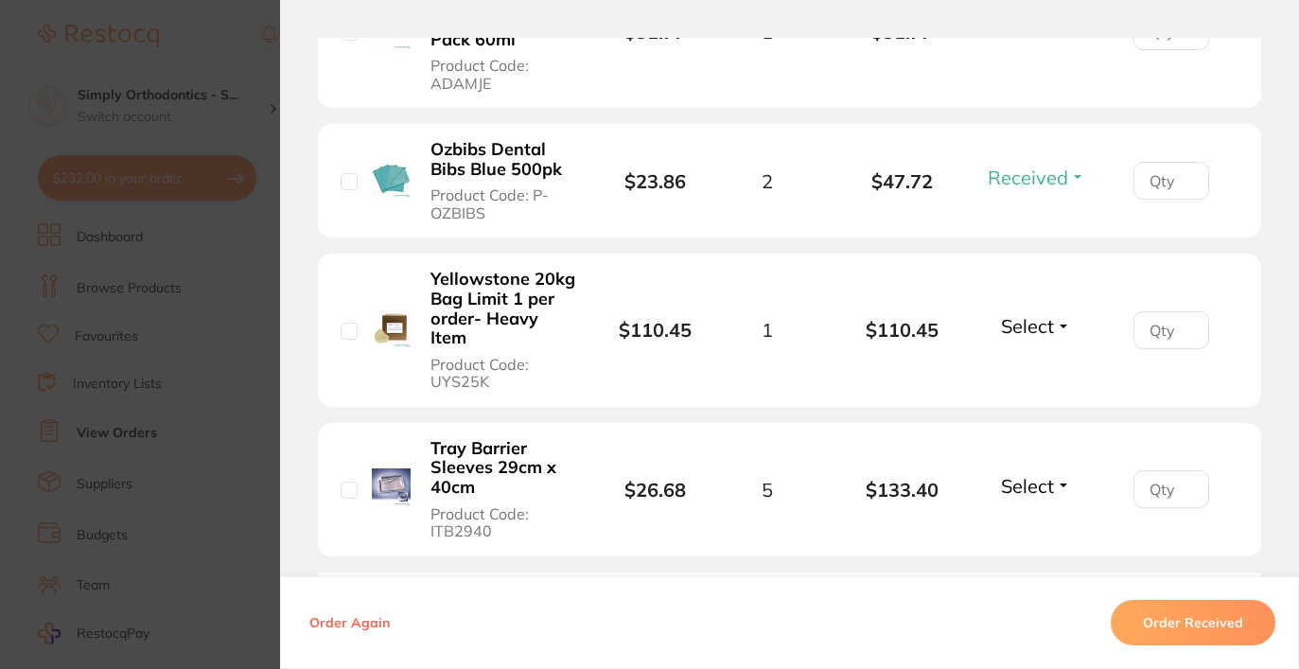
click at [1047, 314] on span "Select" at bounding box center [1027, 326] width 53 height 24
click at [1049, 360] on span "Received" at bounding box center [1037, 367] width 48 height 14
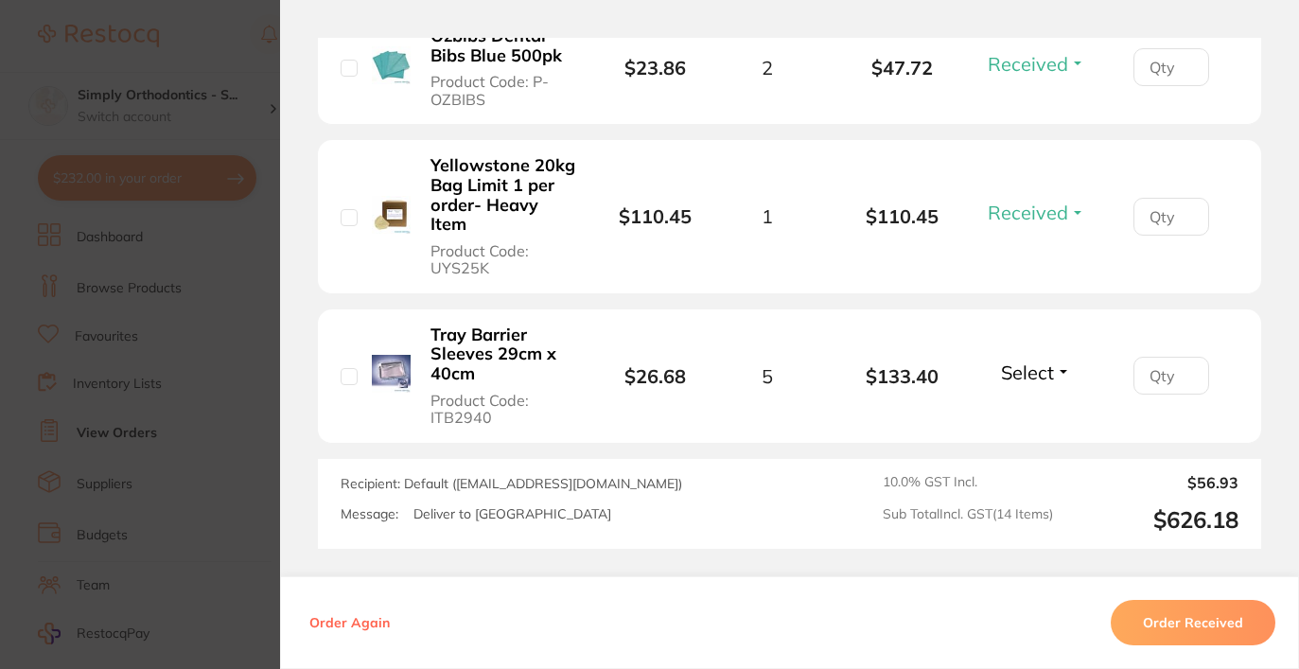
scroll to position [2455, 0]
click at [1026, 360] on span "Select" at bounding box center [1027, 372] width 53 height 24
click at [1029, 405] on span "Received" at bounding box center [1037, 412] width 48 height 14
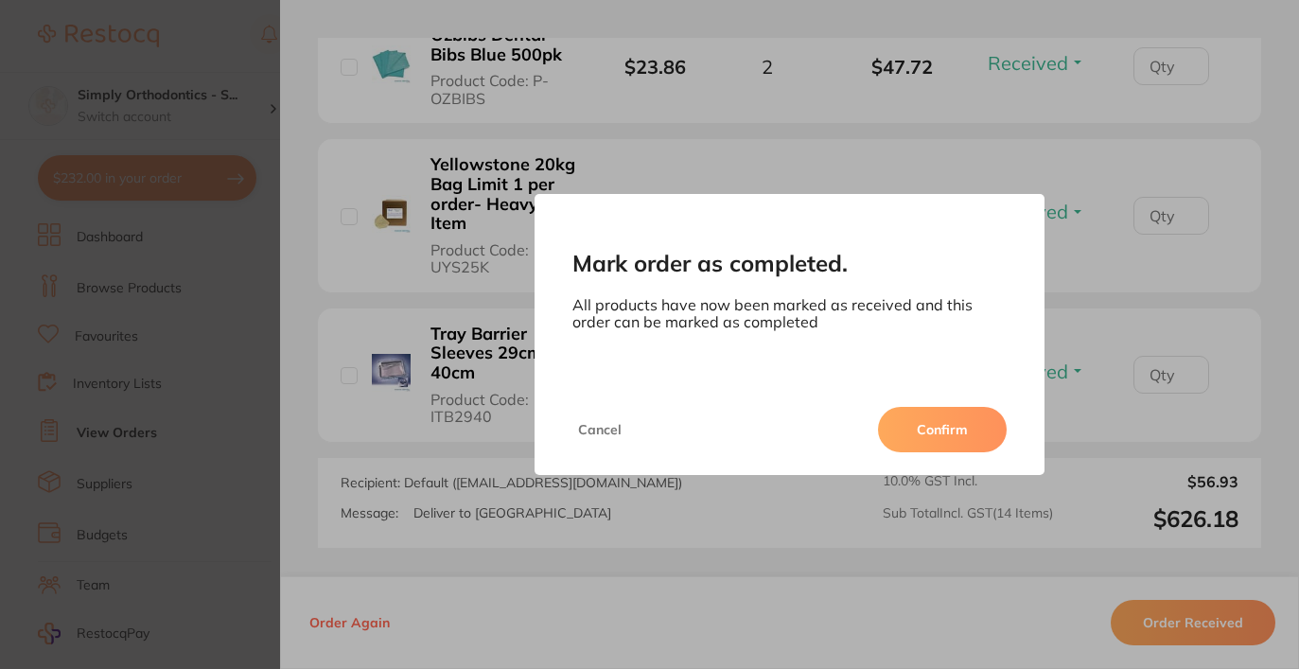
click at [947, 425] on button "Confirm" at bounding box center [942, 429] width 129 height 45
